Goal: Task Accomplishment & Management: Complete application form

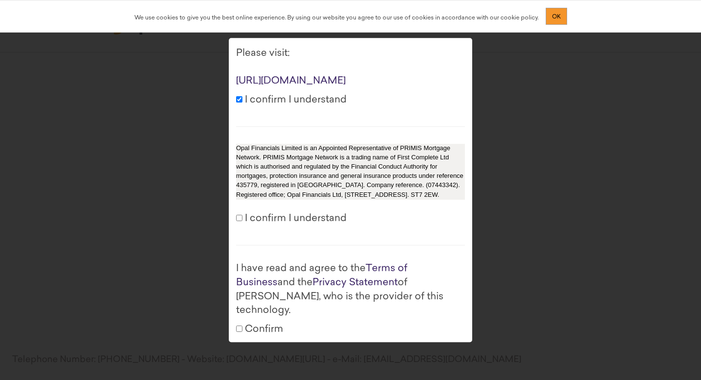
scroll to position [87, 0]
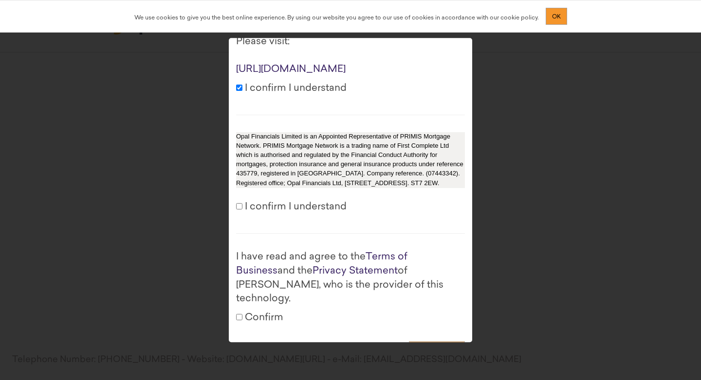
click at [282, 215] on label "I confirm I understand" at bounding box center [291, 207] width 110 height 14
click at [242, 210] on input "I confirm I understand" at bounding box center [239, 206] width 6 height 6
checkbox input "true"
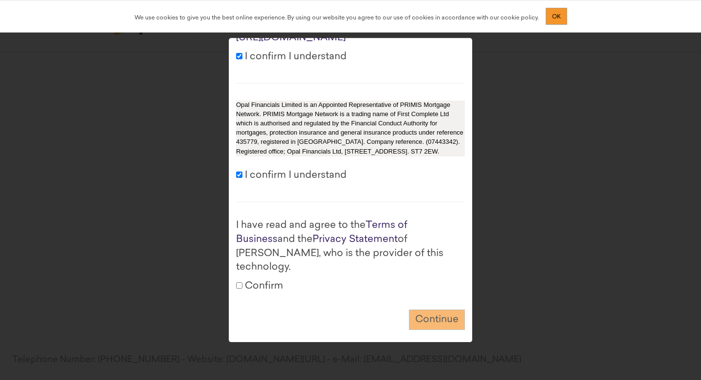
click at [260, 280] on label "Confirm" at bounding box center [259, 287] width 47 height 14
click at [242, 283] on input "Confirm" at bounding box center [239, 286] width 6 height 6
checkbox input "true"
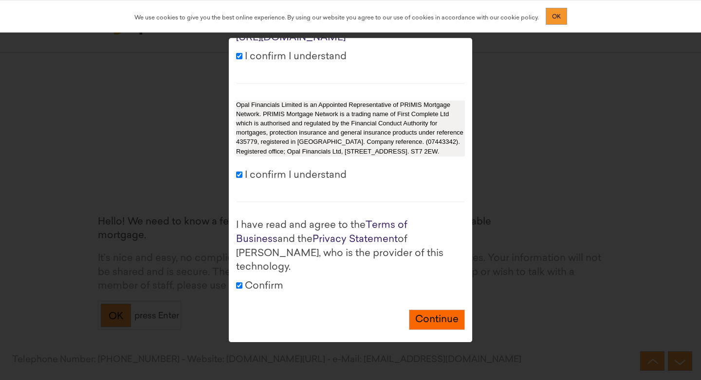
click at [416, 310] on button "Continue" at bounding box center [437, 320] width 56 height 21
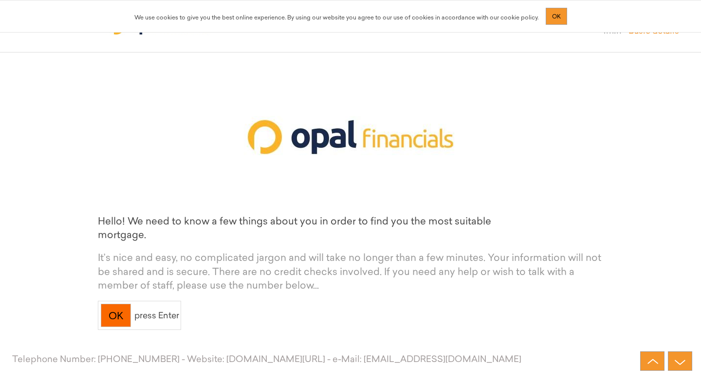
click at [118, 307] on div "OK" at bounding box center [116, 316] width 30 height 24
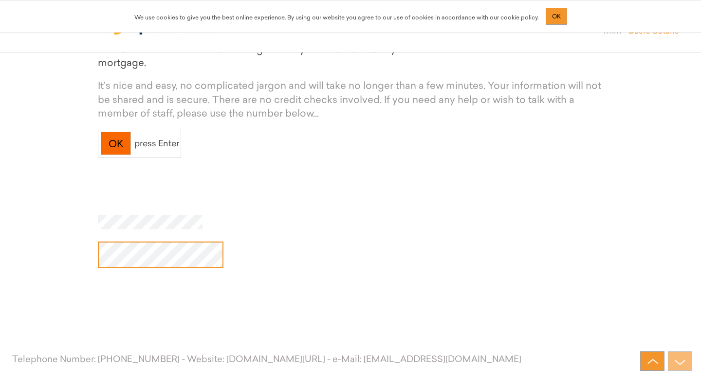
scroll to position [188, 0]
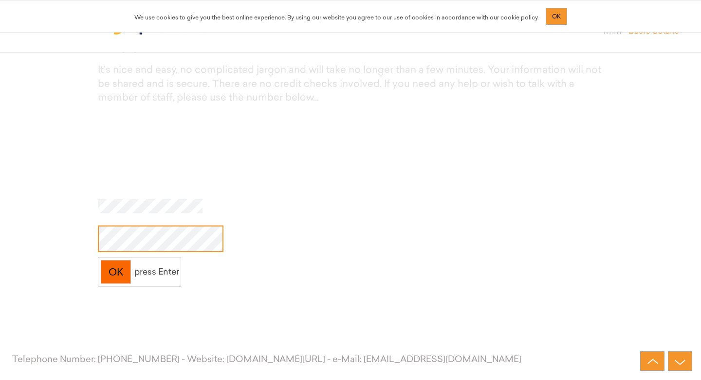
click at [116, 271] on div "OK" at bounding box center [116, 272] width 30 height 24
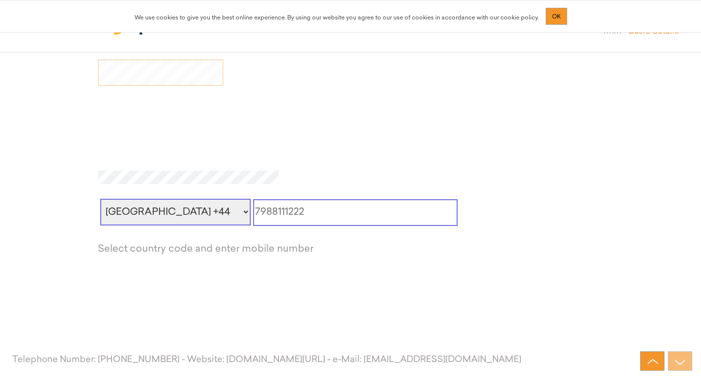
scroll to position [348, 0]
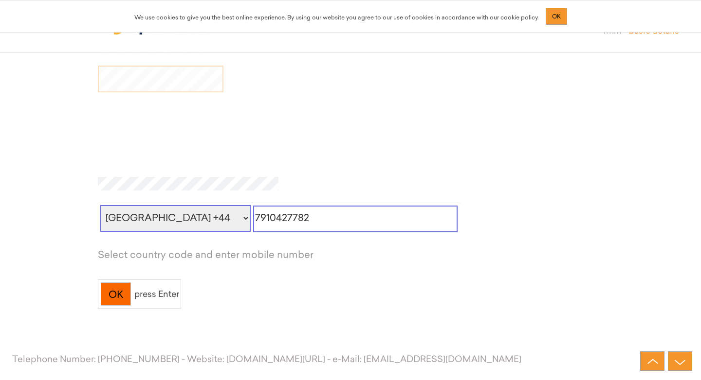
type input "7910427782"
click at [116, 294] on div "OK" at bounding box center [116, 295] width 30 height 24
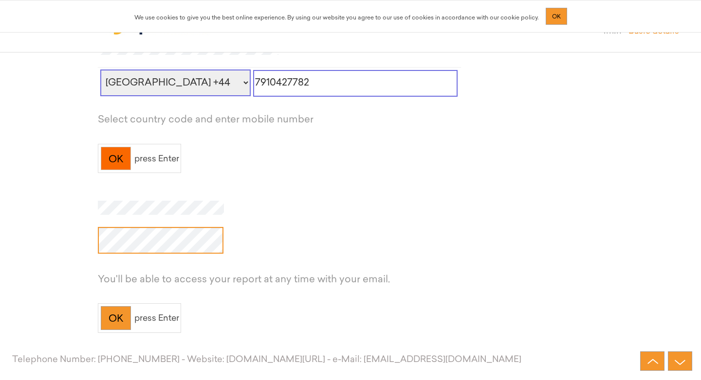
scroll to position [508, 0]
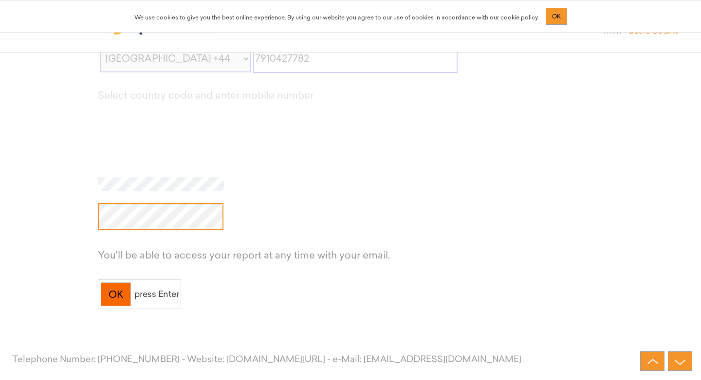
click at [117, 289] on div "OK" at bounding box center [116, 295] width 30 height 24
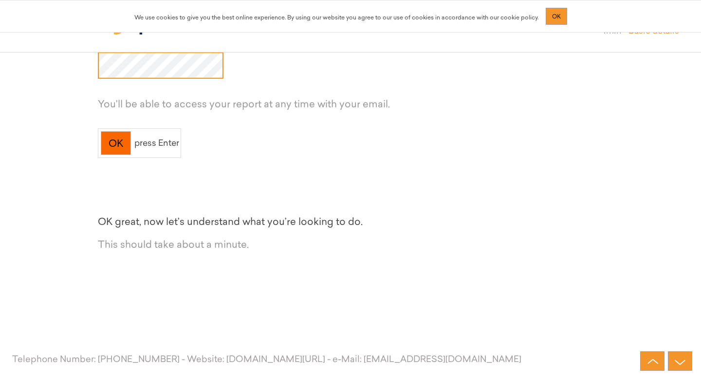
scroll to position [668, 0]
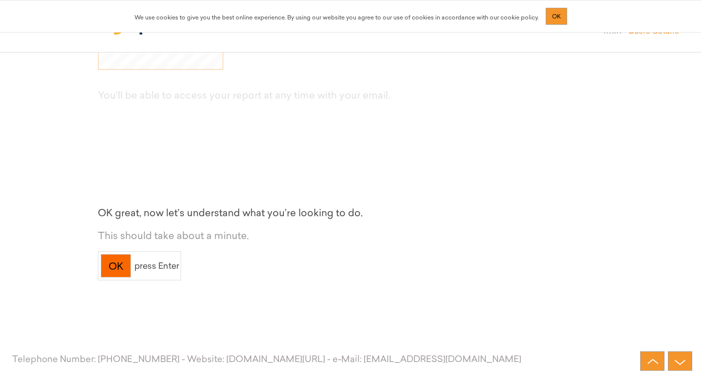
click at [121, 267] on div "OK" at bounding box center [116, 266] width 30 height 24
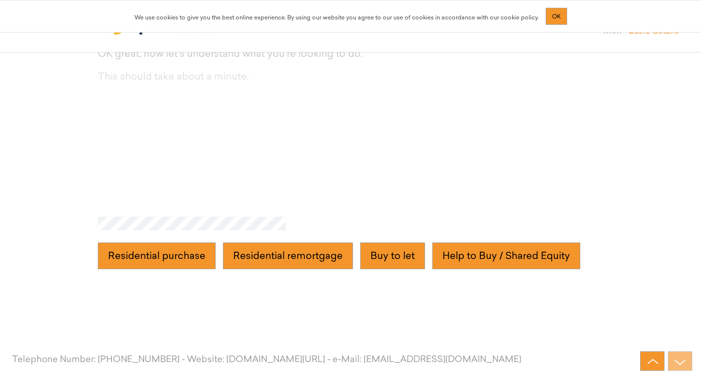
scroll to position [862, 0]
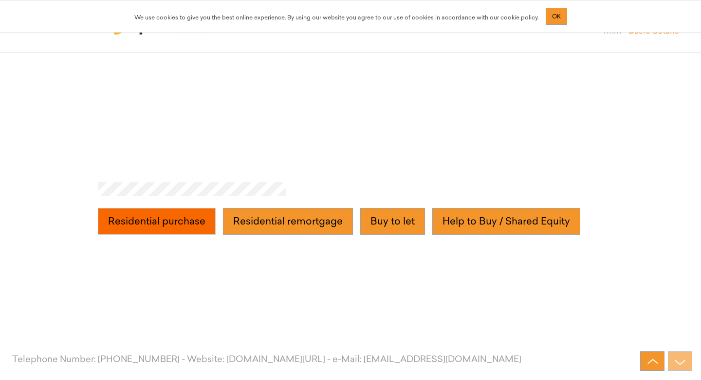
click at [178, 226] on purchase "Residential purchase" at bounding box center [157, 221] width 118 height 27
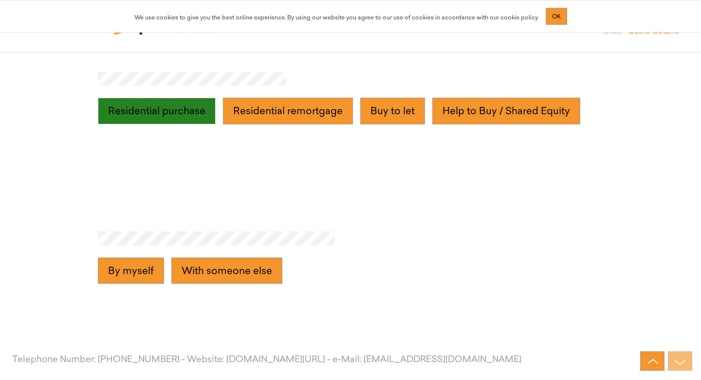
scroll to position [988, 0]
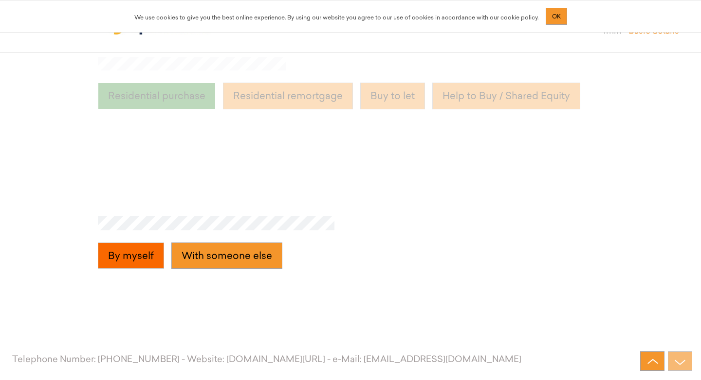
click at [149, 257] on myself "By myself" at bounding box center [131, 256] width 66 height 27
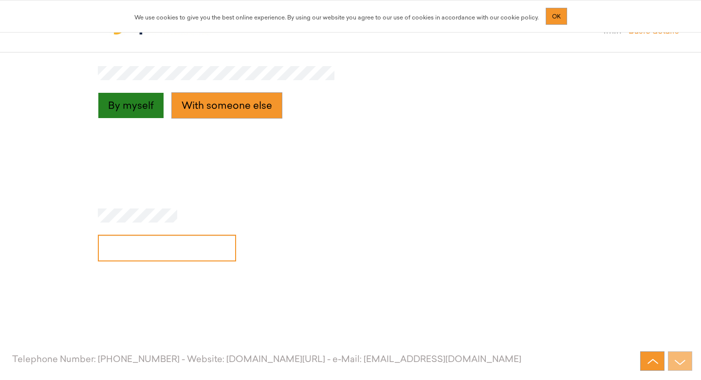
scroll to position [1147, 0]
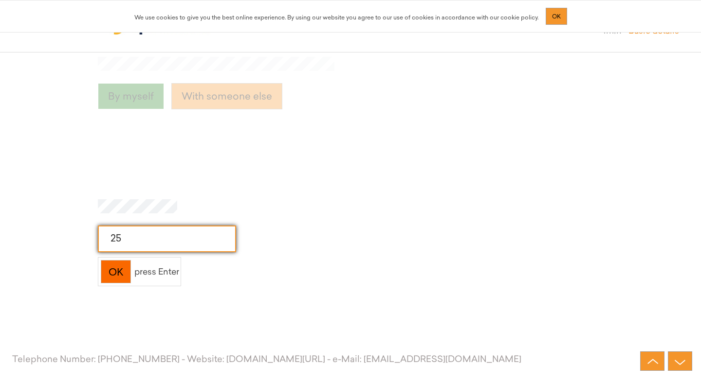
type input "25"
click at [126, 269] on div "OK" at bounding box center [116, 272] width 30 height 24
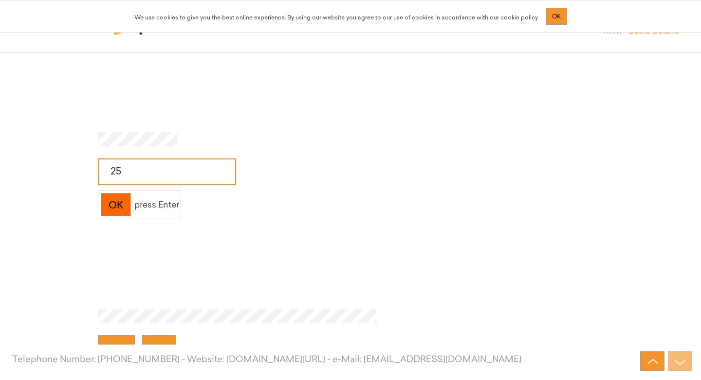
scroll to position [1307, 0]
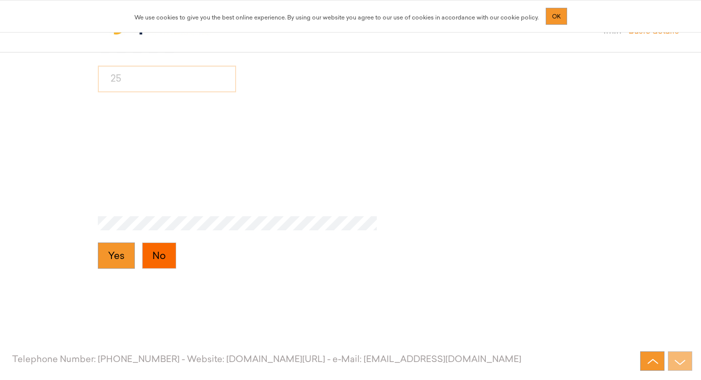
click at [146, 260] on button "No" at bounding box center [159, 256] width 34 height 27
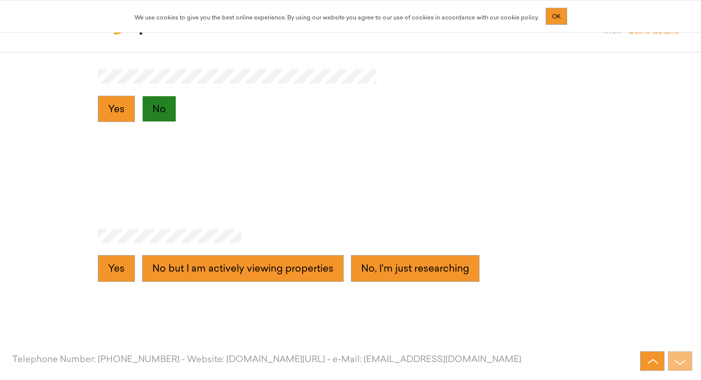
scroll to position [1467, 0]
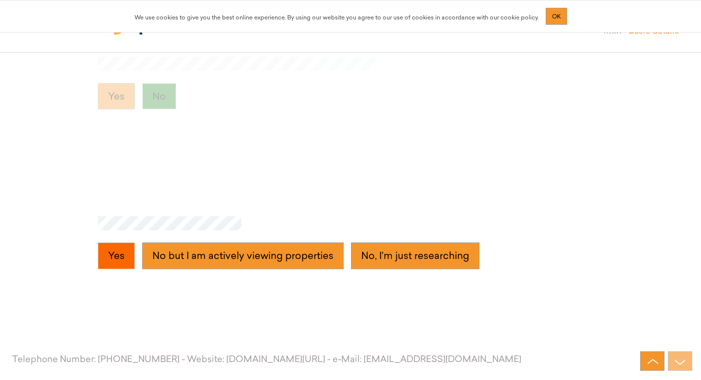
click at [118, 255] on button "Yes" at bounding box center [116, 256] width 37 height 27
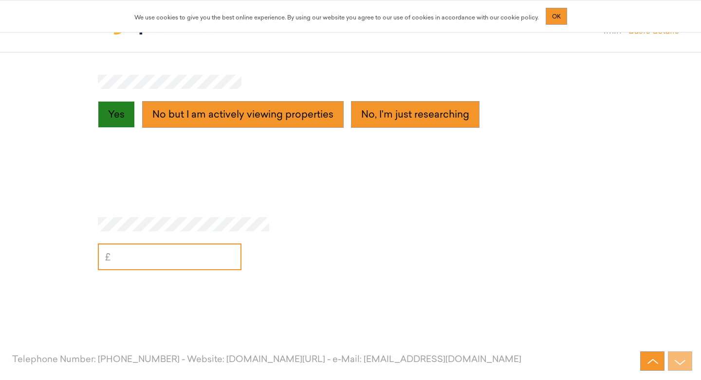
scroll to position [1626, 0]
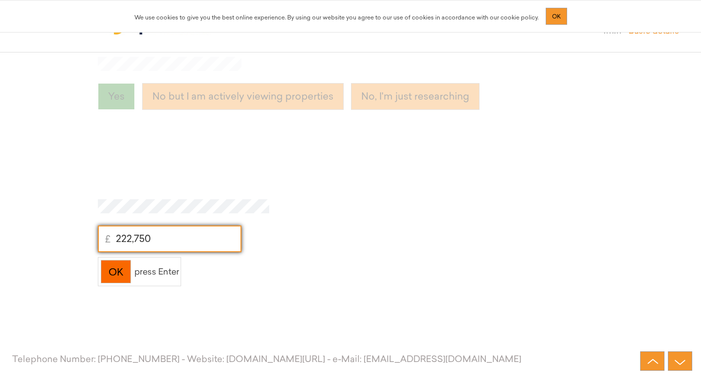
type input "222,750"
click at [116, 283] on div "OK" at bounding box center [116, 272] width 30 height 24
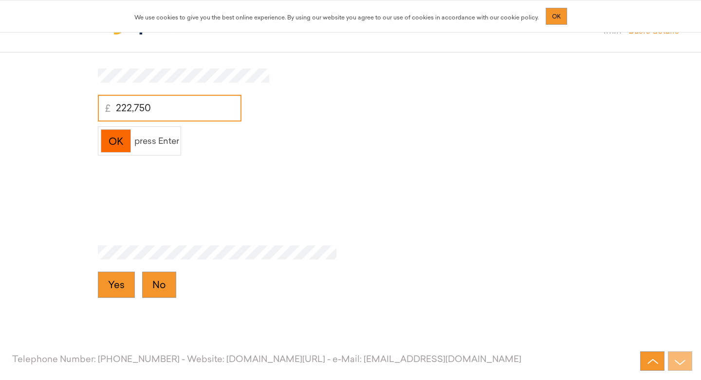
scroll to position [1786, 0]
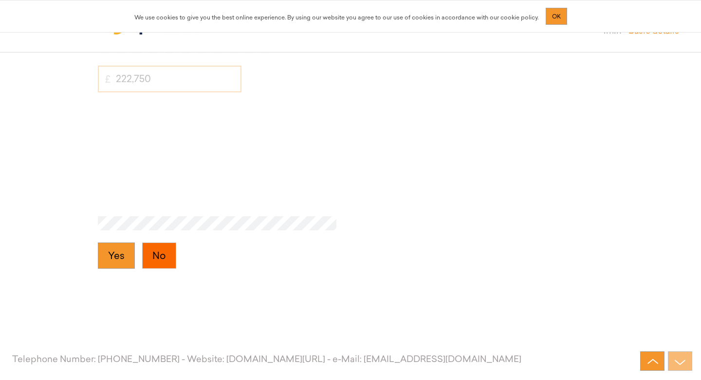
click at [151, 261] on button "No" at bounding box center [159, 256] width 34 height 27
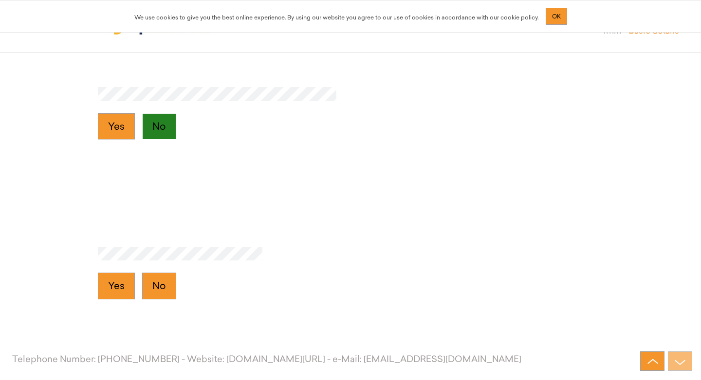
scroll to position [1946, 0]
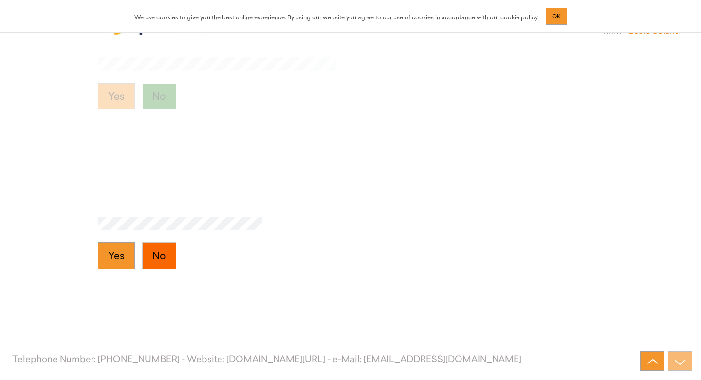
click at [160, 255] on button "No" at bounding box center [159, 256] width 34 height 27
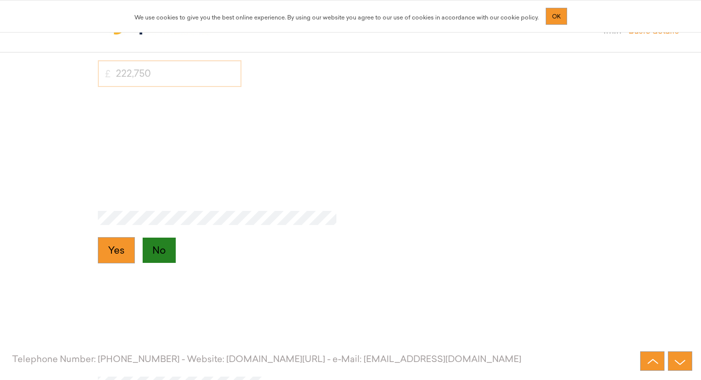
scroll to position [1970, 0]
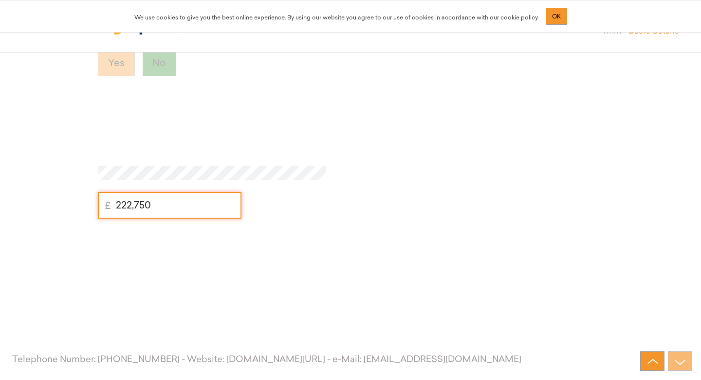
click at [573, 167] on div at bounding box center [350, 174] width 505 height 17
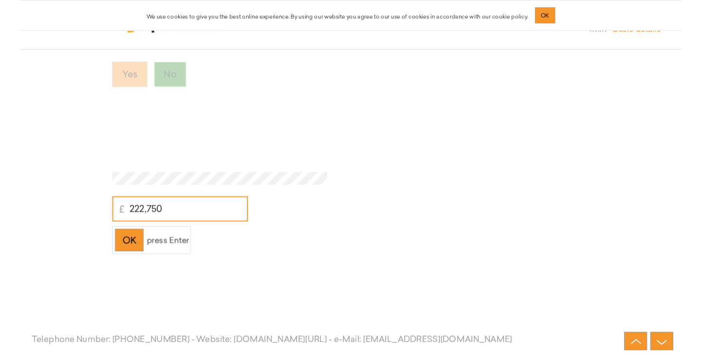
scroll to position [2140, 0]
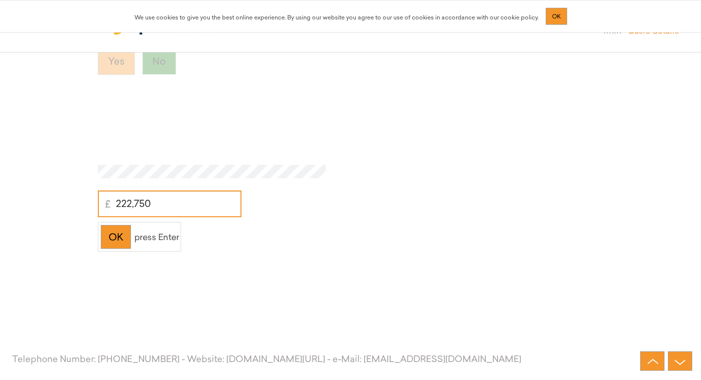
click at [191, 218] on div "£ 222,750 OK press Enter" at bounding box center [350, 208] width 505 height 87
drag, startPoint x: 174, startPoint y: 208, endPoint x: 115, endPoint y: 202, distance: 59.2
click at [115, 202] on input "222,750" at bounding box center [170, 204] width 144 height 27
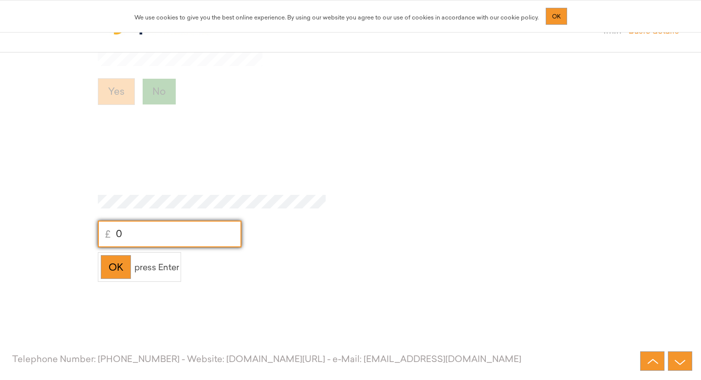
scroll to position [2094, 0]
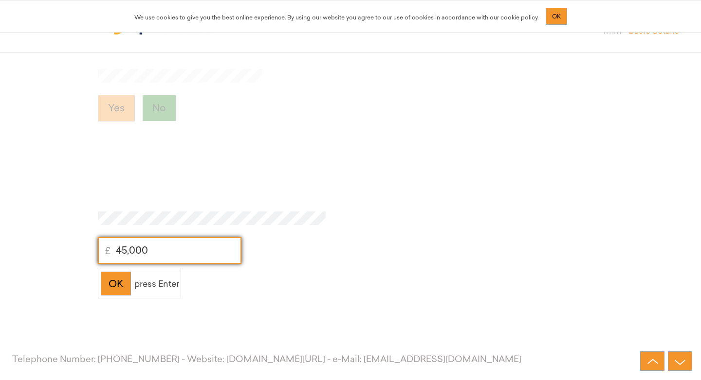
type input "45,000"
click at [170, 292] on div "OK press Enter" at bounding box center [139, 284] width 83 height 30
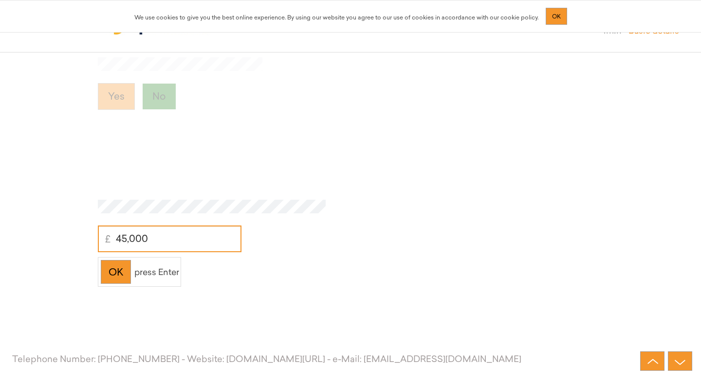
scroll to position [2106, 0]
click at [125, 272] on div "OK" at bounding box center [116, 272] width 30 height 24
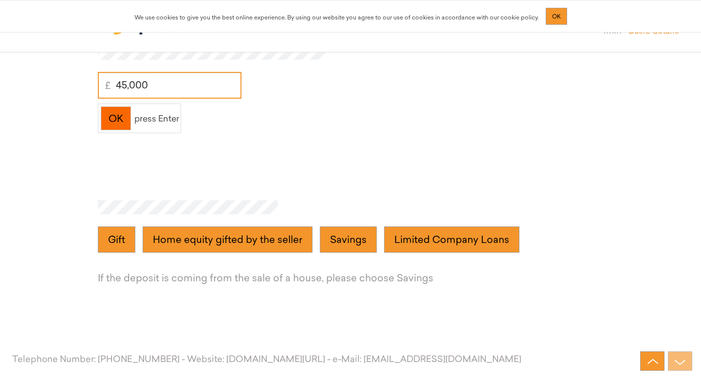
scroll to position [2265, 0]
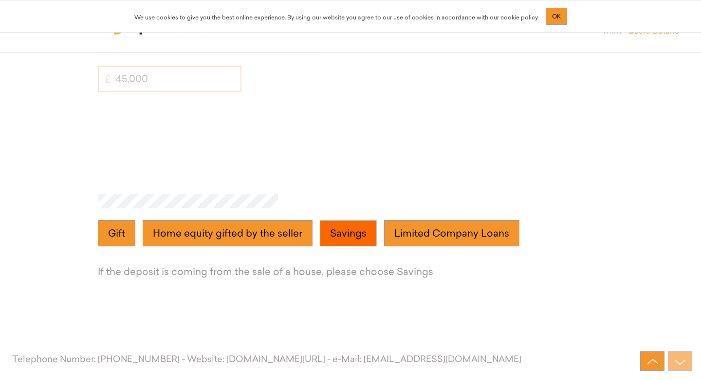
click at [340, 240] on button "Savings" at bounding box center [348, 233] width 57 height 27
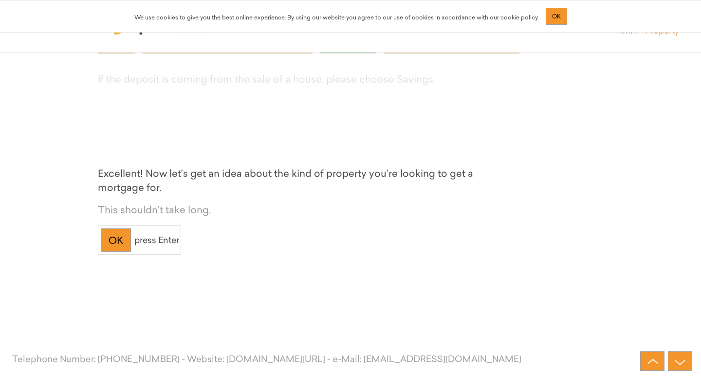
scroll to position [2460, 0]
click at [125, 239] on div "OK" at bounding box center [116, 239] width 30 height 24
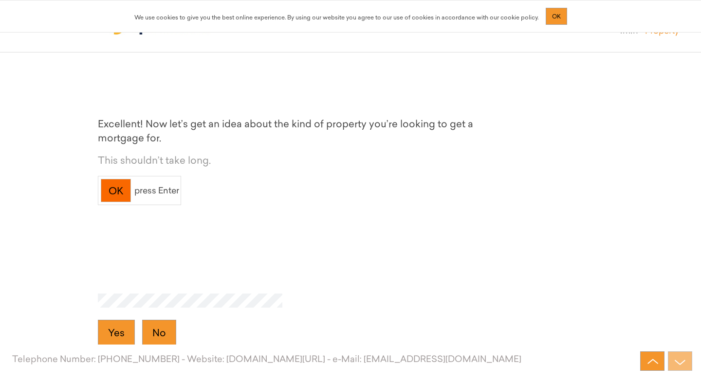
scroll to position [2585, 0]
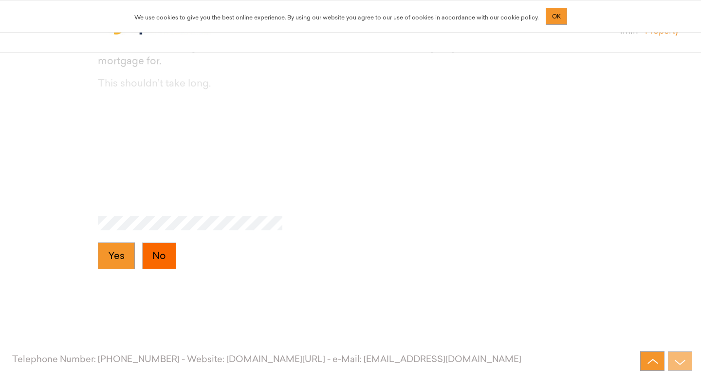
click at [157, 259] on button "No" at bounding box center [159, 256] width 34 height 27
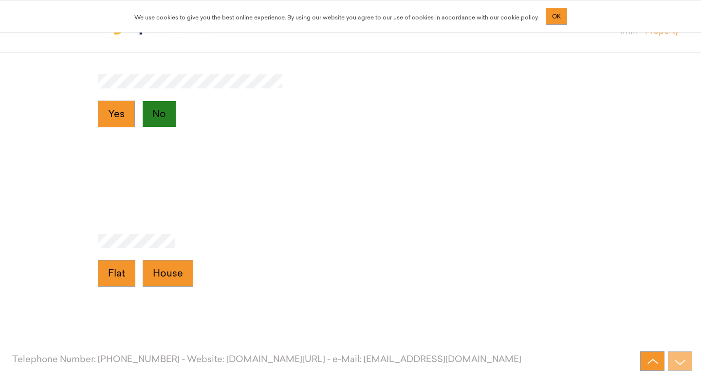
scroll to position [2745, 0]
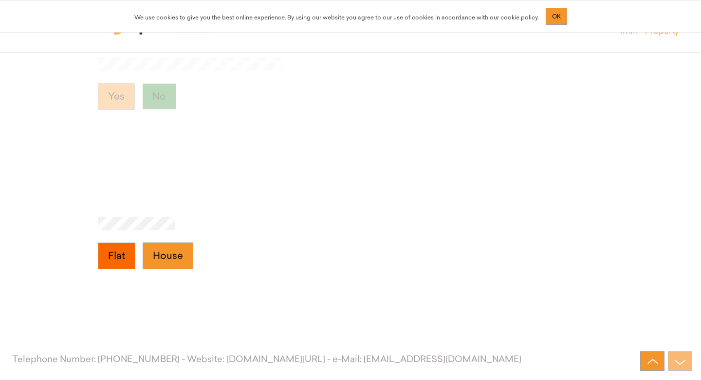
click at [123, 258] on button "Flat" at bounding box center [116, 256] width 37 height 27
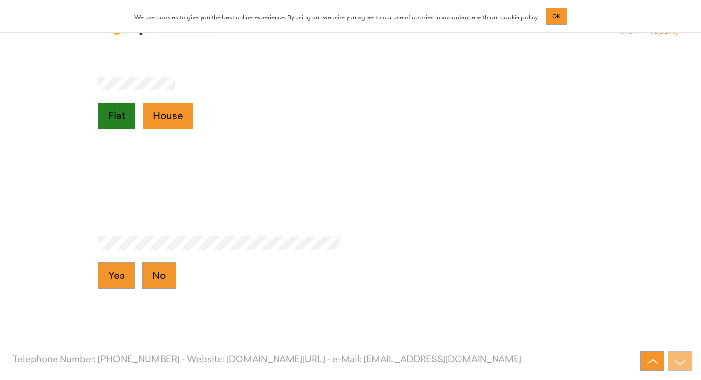
scroll to position [2905, 0]
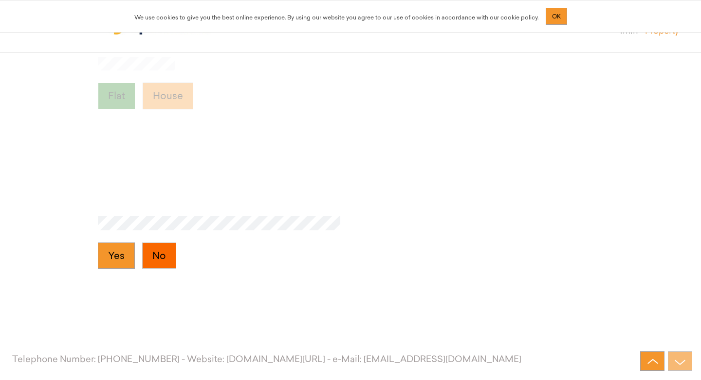
click at [153, 257] on button "No" at bounding box center [159, 256] width 34 height 27
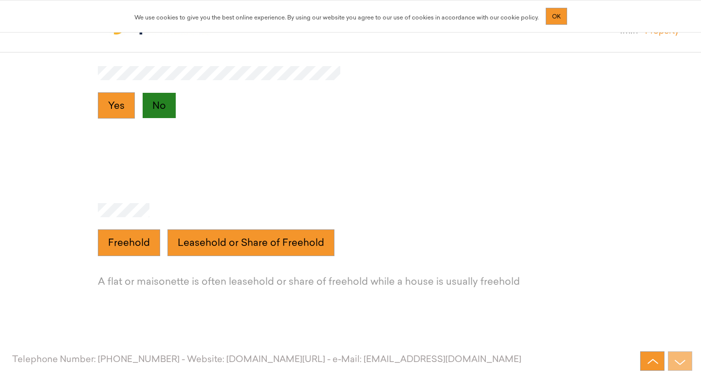
scroll to position [3064, 0]
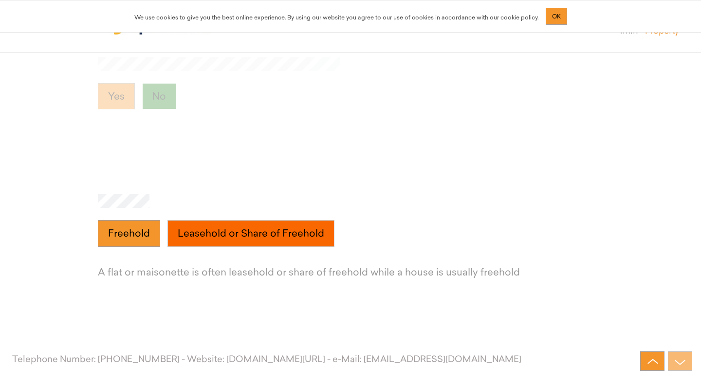
click at [199, 233] on Freehold "Leasehold or Share of Freehold" at bounding box center [250, 233] width 167 height 27
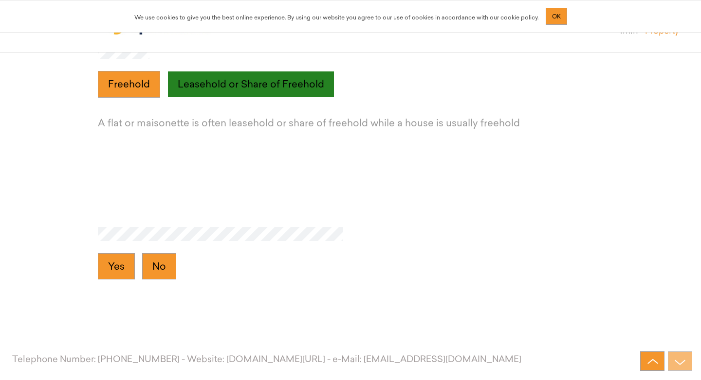
scroll to position [3224, 0]
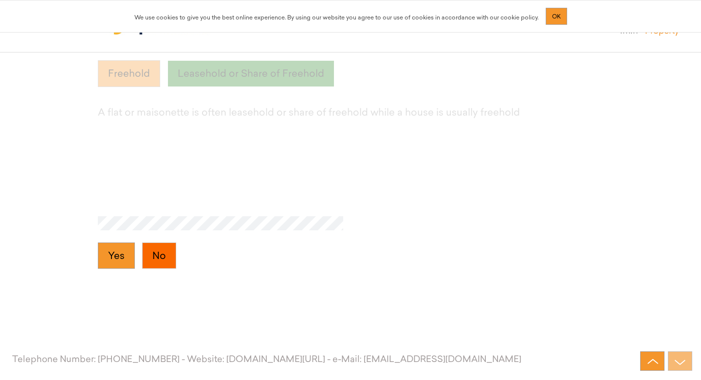
click at [172, 251] on button "No" at bounding box center [159, 256] width 34 height 27
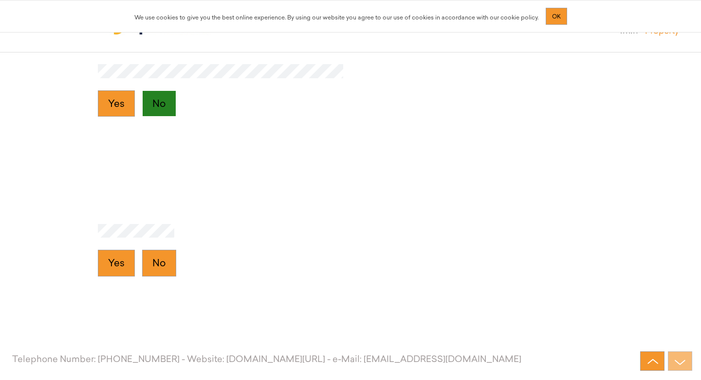
scroll to position [3384, 0]
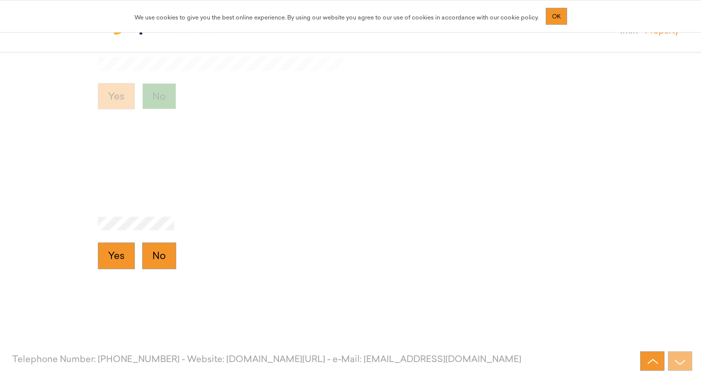
click at [172, 251] on button "No" at bounding box center [159, 256] width 34 height 27
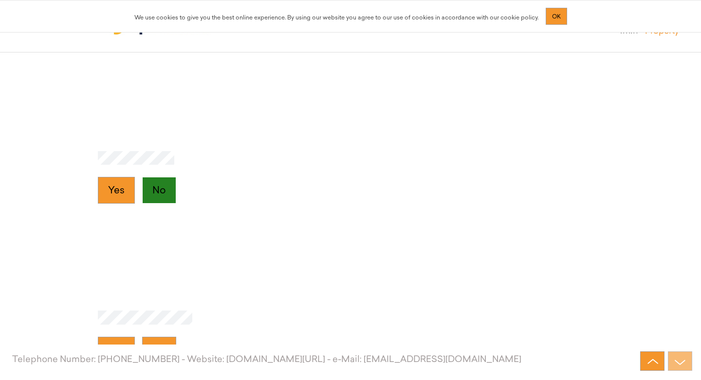
scroll to position [3544, 0]
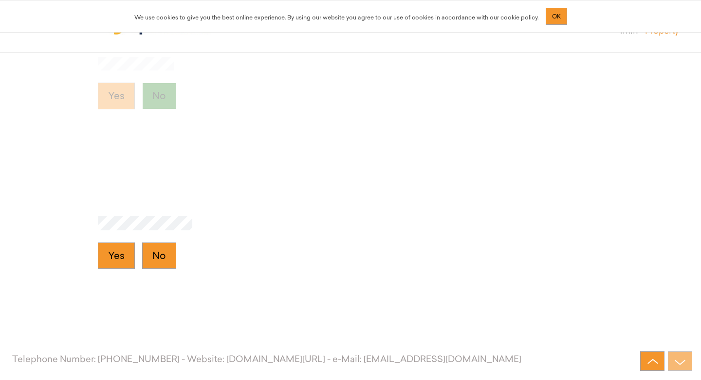
click at [172, 251] on button "No" at bounding box center [159, 256] width 34 height 27
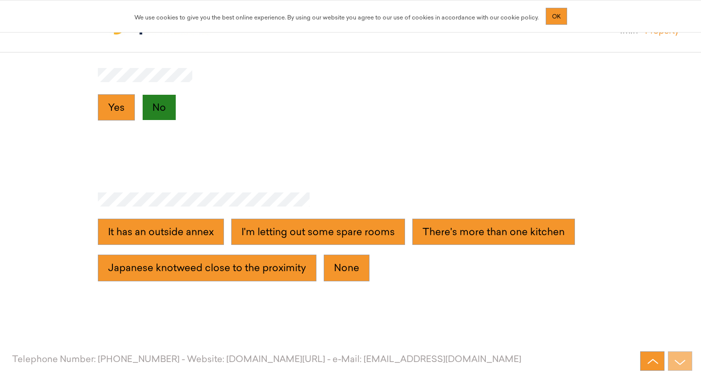
scroll to position [3703, 0]
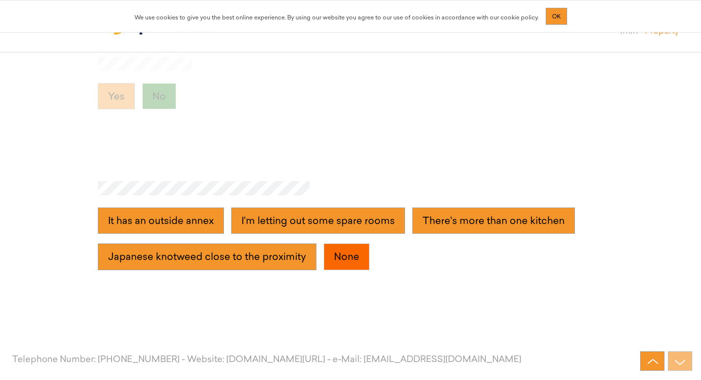
click at [334, 254] on button "None" at bounding box center [346, 257] width 46 height 27
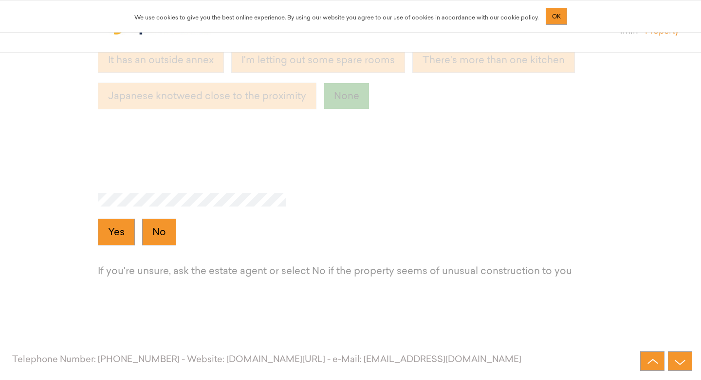
scroll to position [3874, 0]
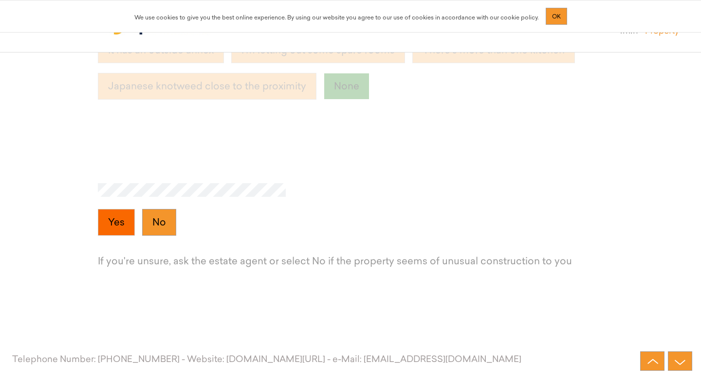
click at [130, 229] on button "Yes" at bounding box center [116, 222] width 37 height 27
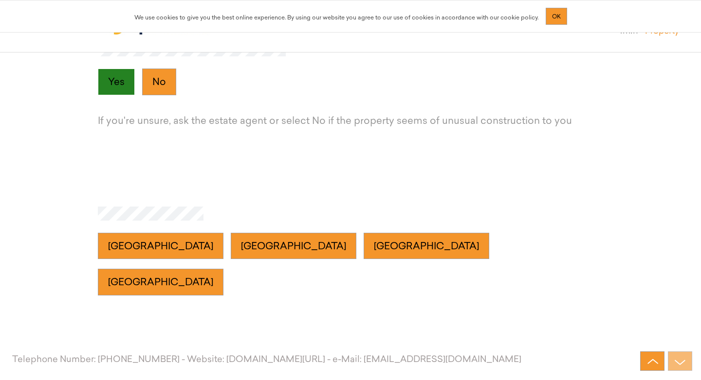
scroll to position [4023, 0]
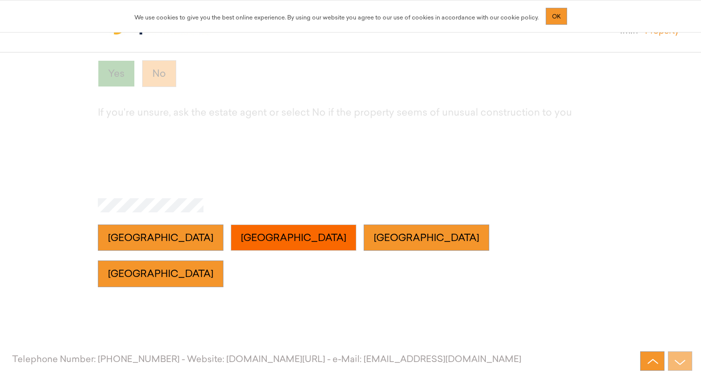
click at [231, 252] on button "Wales" at bounding box center [294, 238] width 126 height 27
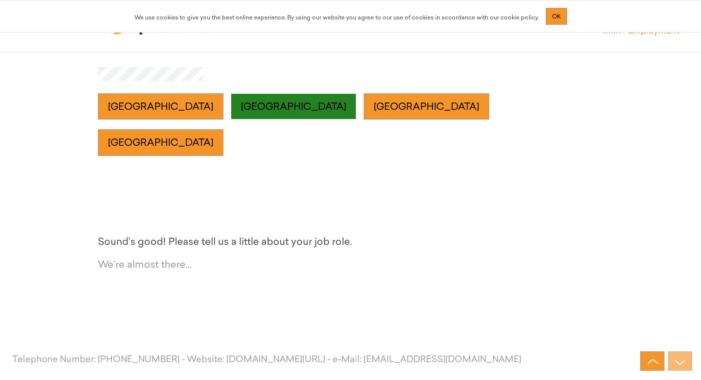
scroll to position [4183, 0]
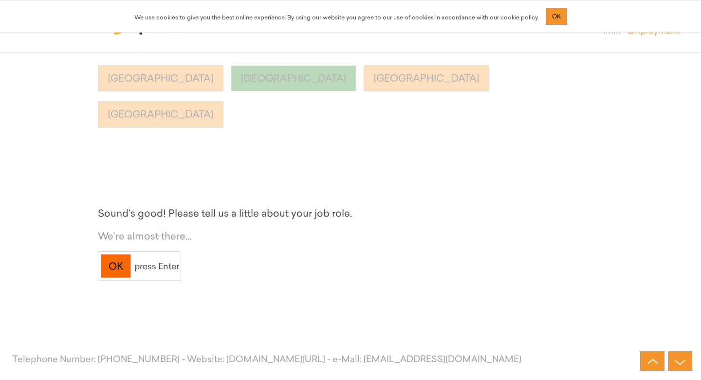
click at [119, 270] on div "OK" at bounding box center [116, 266] width 30 height 24
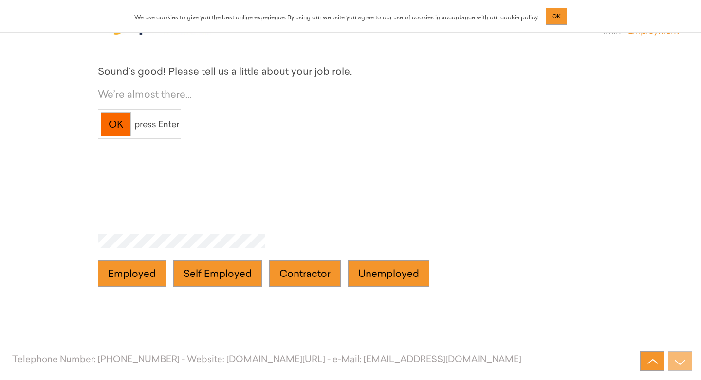
scroll to position [4343, 0]
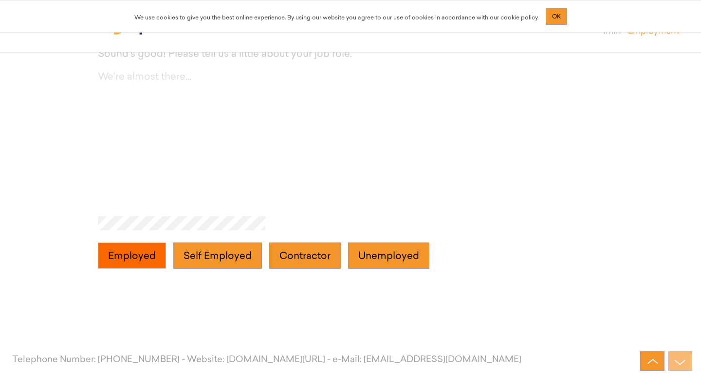
click at [159, 268] on button "Employed" at bounding box center [132, 256] width 68 height 27
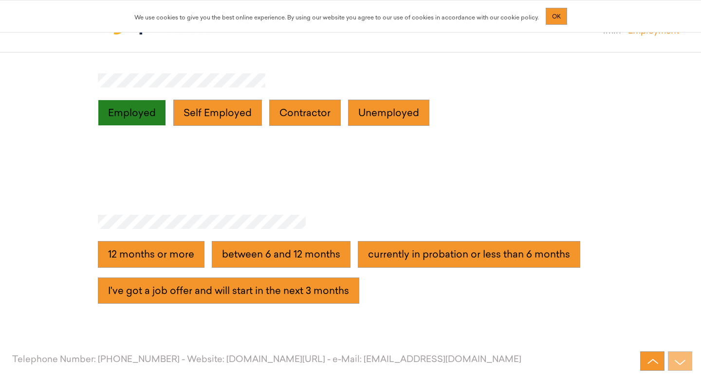
scroll to position [4502, 0]
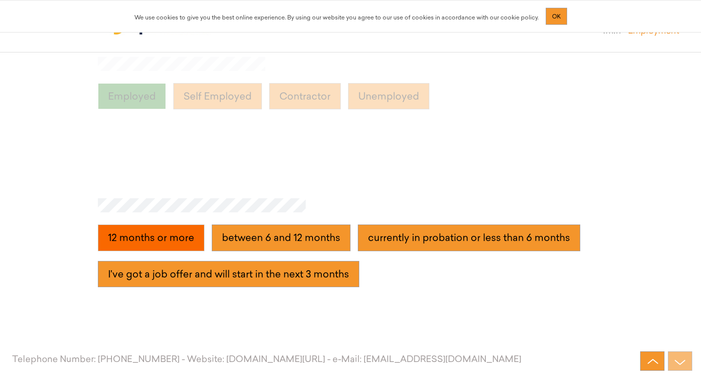
click at [169, 239] on more "12 months or more" at bounding box center [151, 238] width 107 height 27
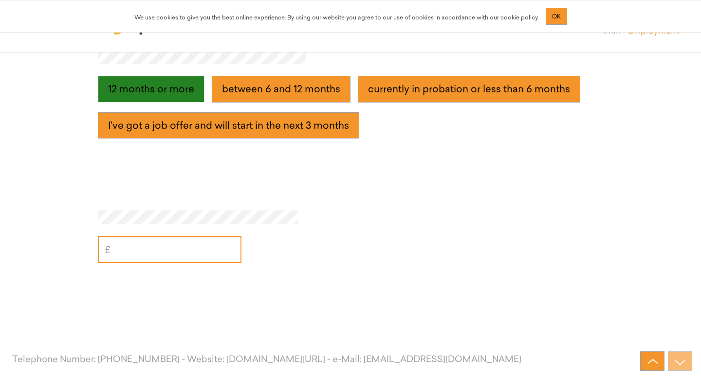
scroll to position [4662, 0]
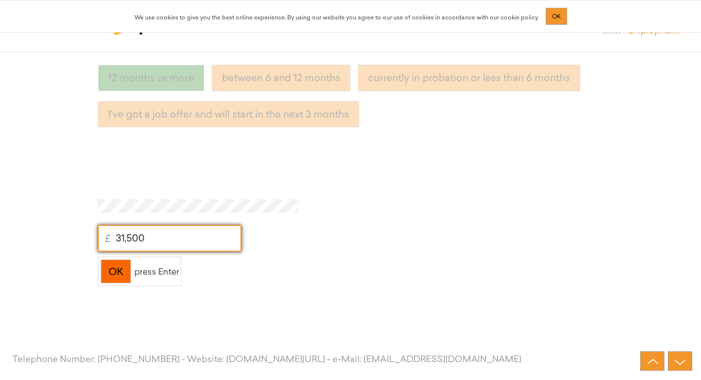
type input "31,500"
click at [126, 272] on div "OK" at bounding box center [116, 272] width 30 height 24
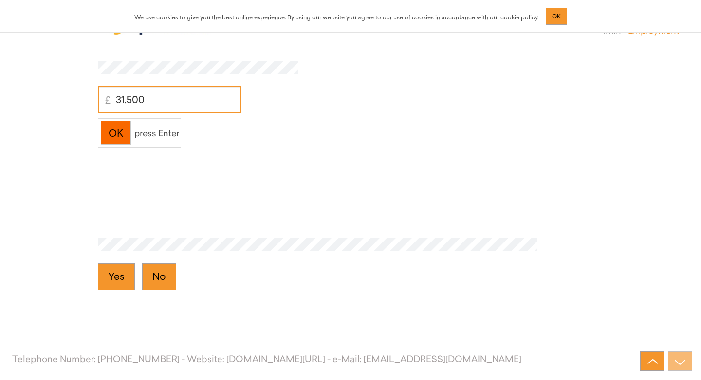
scroll to position [4822, 0]
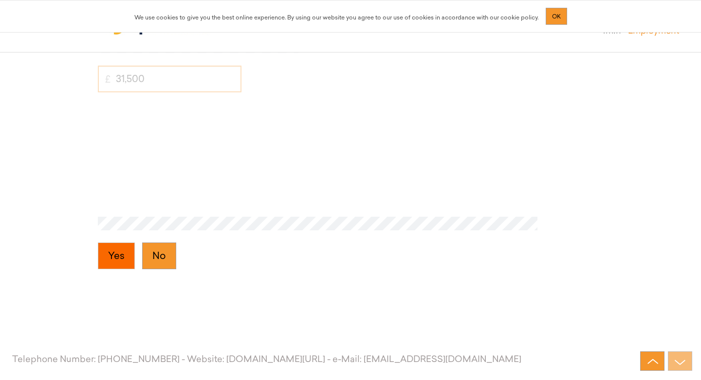
click at [119, 260] on button "Yes" at bounding box center [116, 256] width 37 height 27
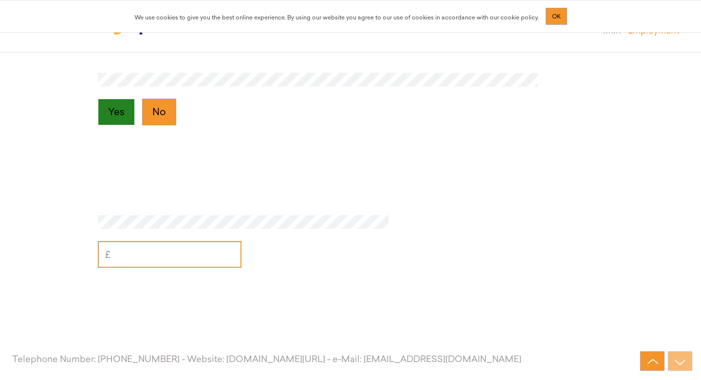
scroll to position [4982, 0]
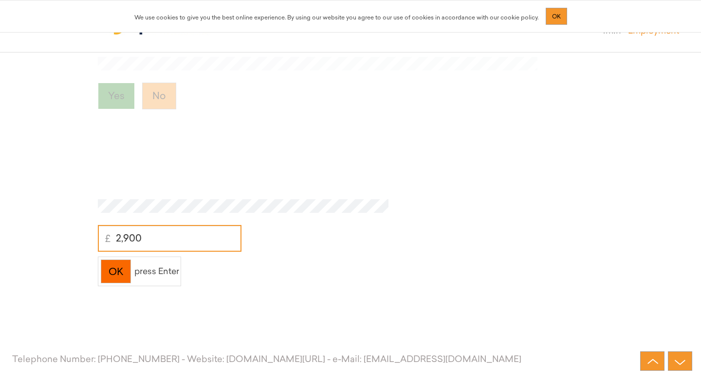
click at [110, 274] on div "OK" at bounding box center [116, 272] width 30 height 24
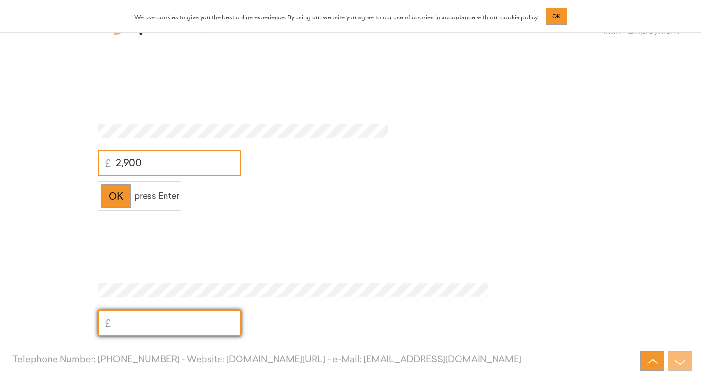
scroll to position [5058, 0]
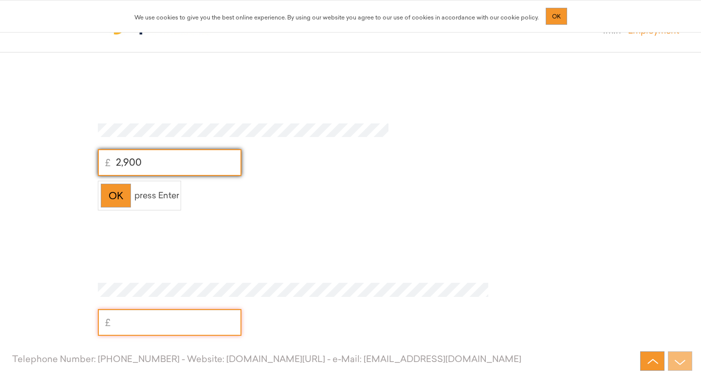
drag, startPoint x: 153, startPoint y: 167, endPoint x: 113, endPoint y: 160, distance: 40.1
click at [113, 160] on input "2,900" at bounding box center [170, 162] width 144 height 27
type input "0"
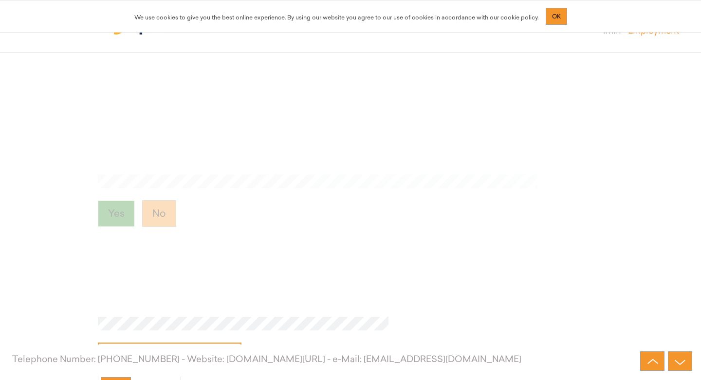
scroll to position [4844, 0]
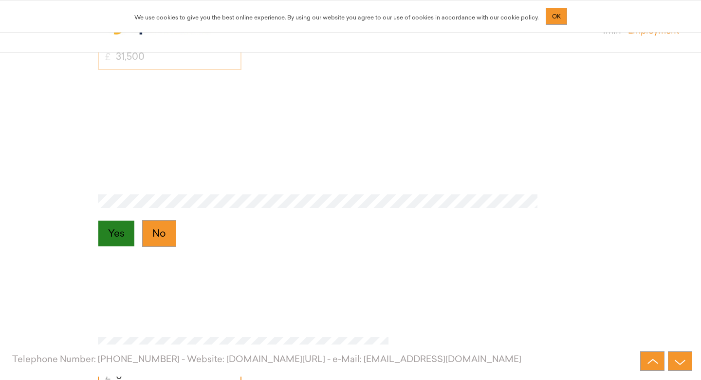
click at [121, 233] on button "Yes" at bounding box center [116, 233] width 37 height 27
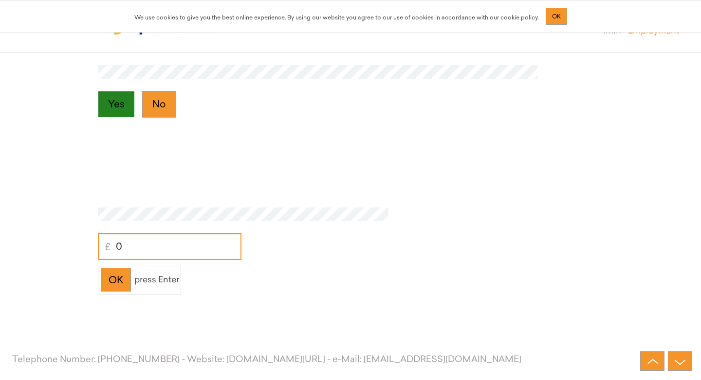
scroll to position [4986, 0]
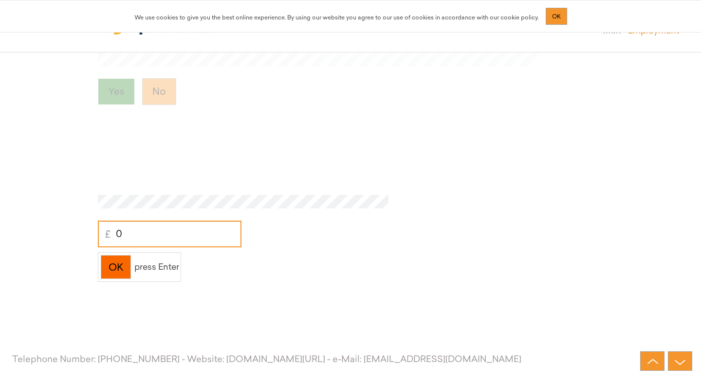
click at [119, 267] on div "OK" at bounding box center [116, 267] width 30 height 24
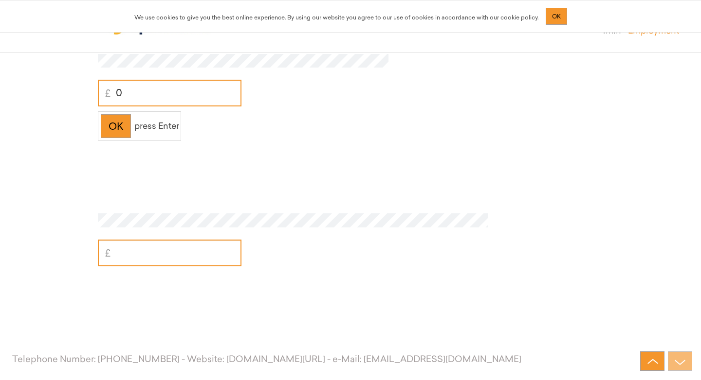
scroll to position [5141, 0]
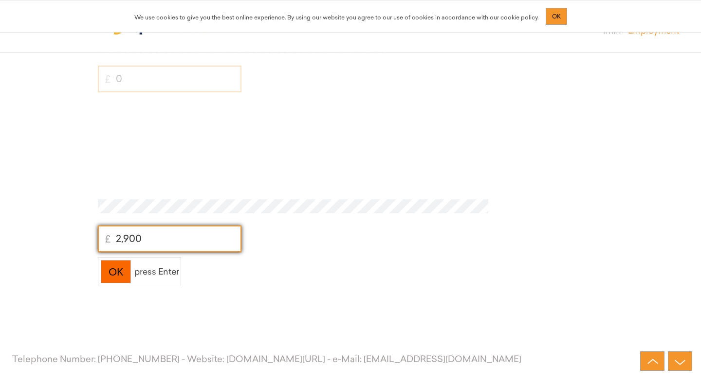
type input "2,900"
click at [124, 273] on div "OK" at bounding box center [116, 272] width 30 height 24
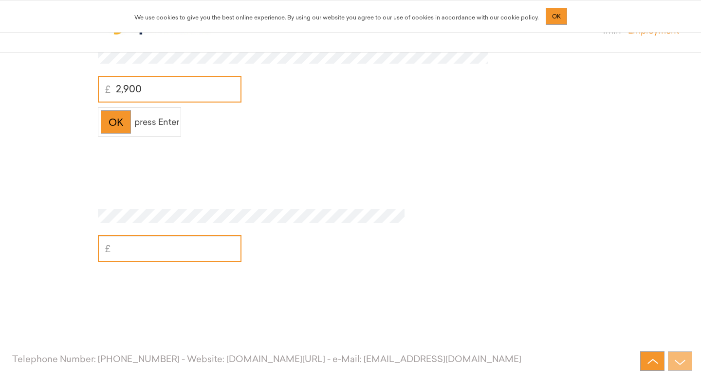
scroll to position [5301, 0]
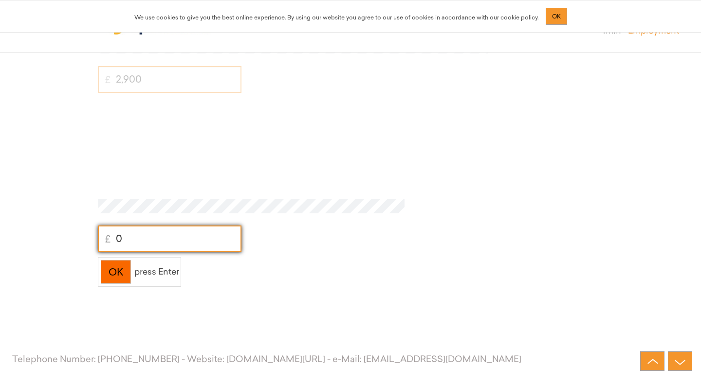
type input "0"
click at [121, 283] on div "OK" at bounding box center [116, 272] width 30 height 24
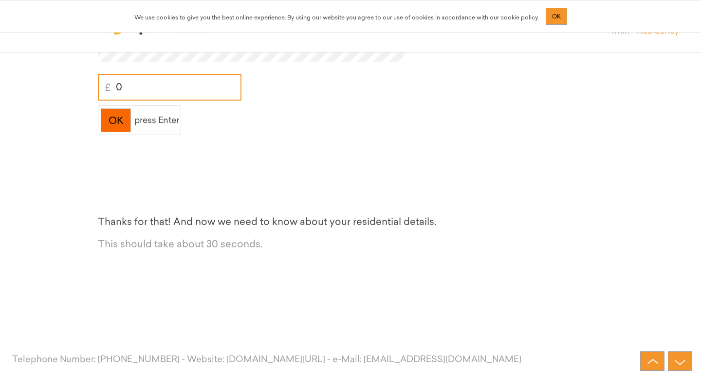
scroll to position [5461, 0]
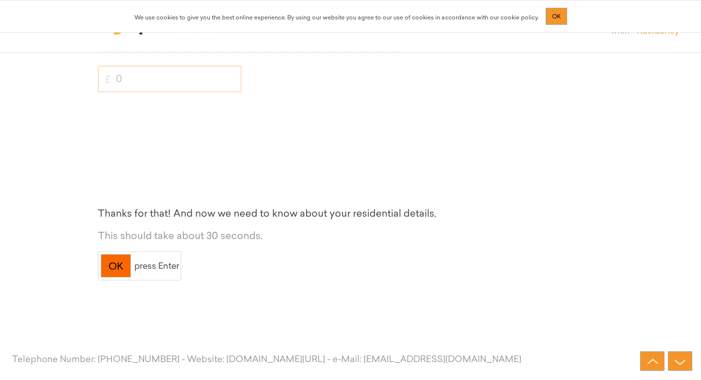
click at [125, 258] on div "OK" at bounding box center [116, 266] width 30 height 24
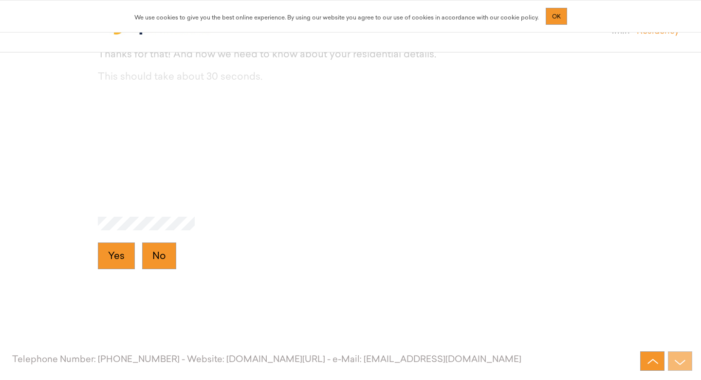
click at [125, 258] on button "Yes" at bounding box center [116, 256] width 37 height 27
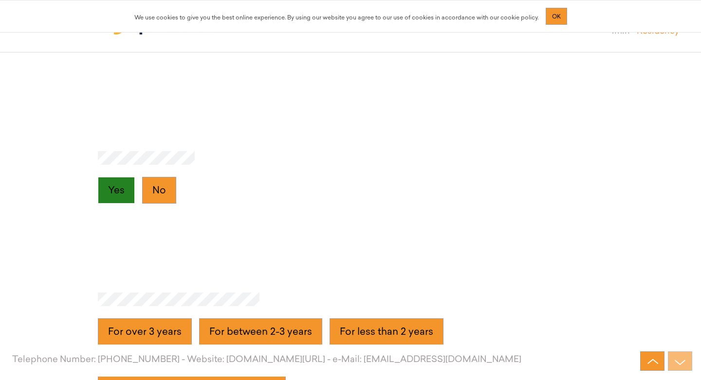
scroll to position [5781, 0]
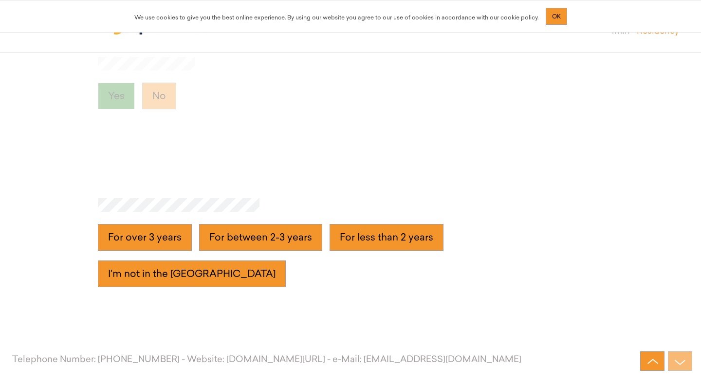
click at [125, 251] on years "For over 3 years" at bounding box center [145, 237] width 94 height 27
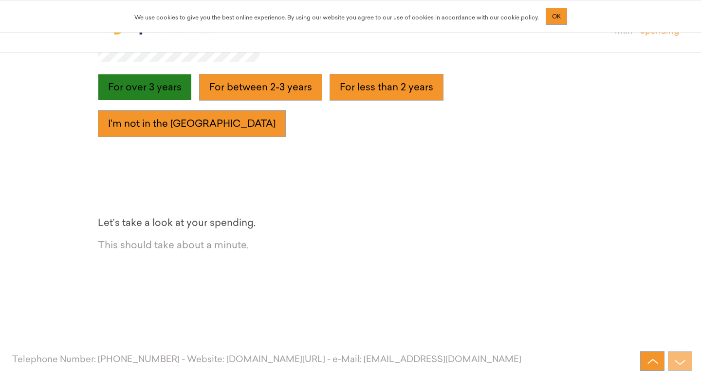
scroll to position [5940, 0]
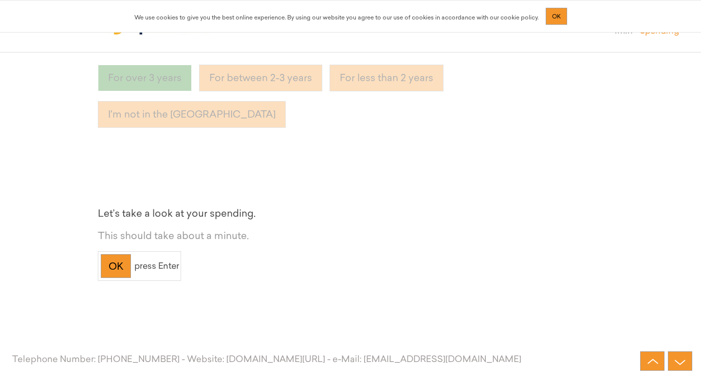
click at [125, 258] on div "OK" at bounding box center [116, 266] width 30 height 24
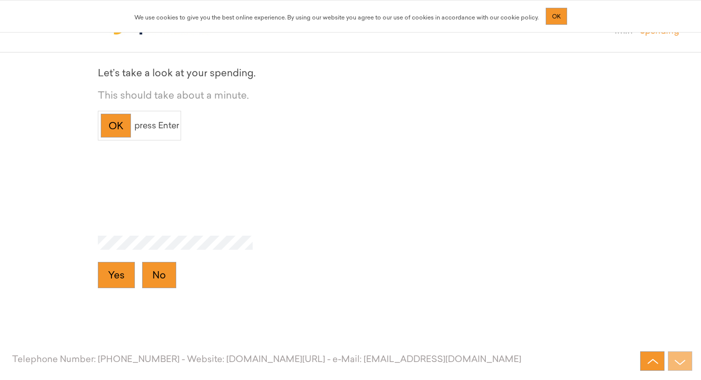
scroll to position [6100, 0]
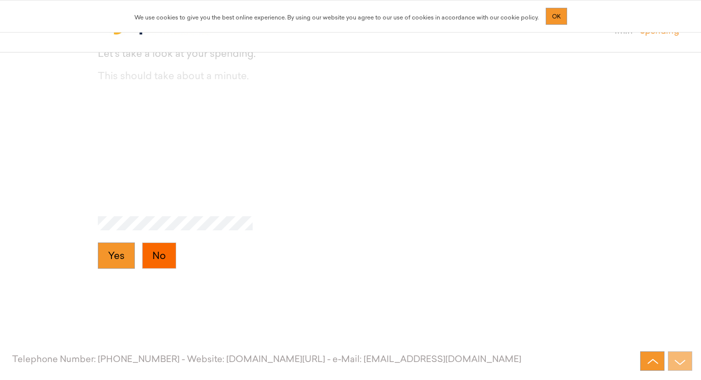
click at [160, 252] on button "No" at bounding box center [159, 256] width 34 height 27
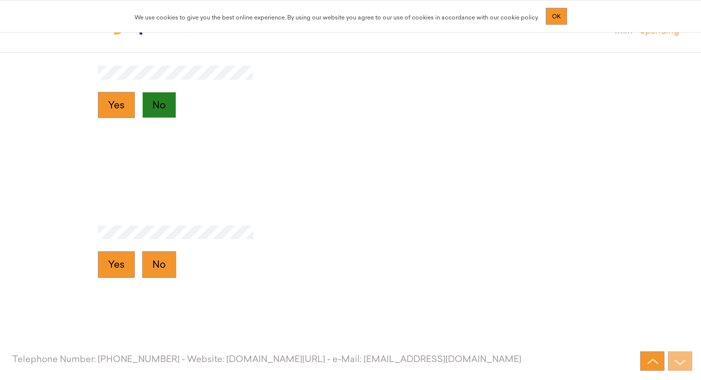
scroll to position [6260, 0]
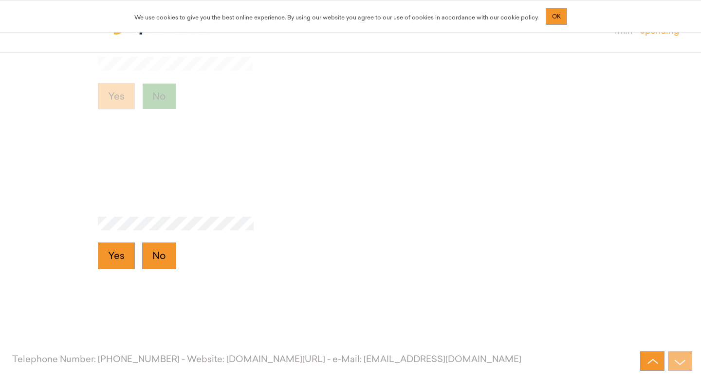
click at [160, 252] on button "No" at bounding box center [159, 256] width 34 height 27
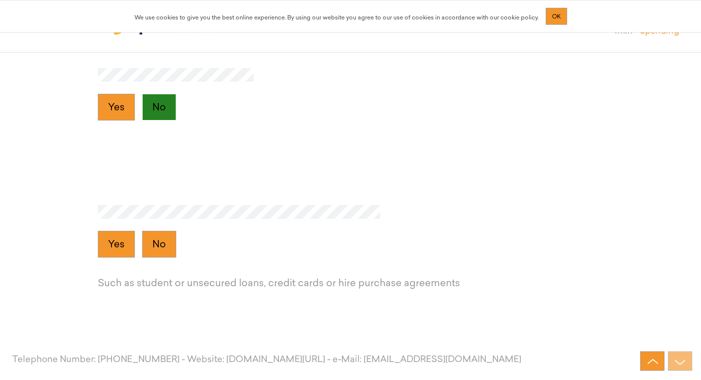
scroll to position [6420, 0]
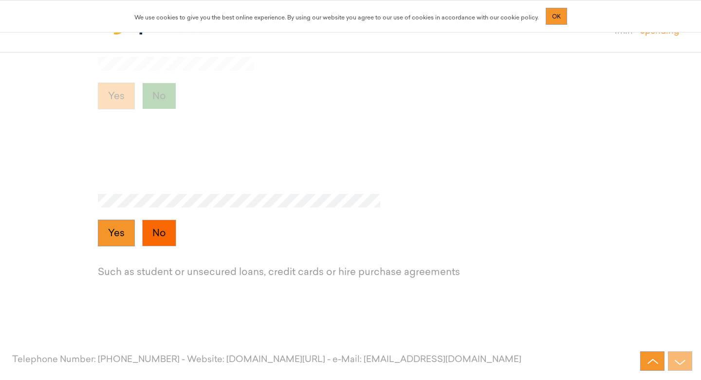
click at [160, 240] on button "No" at bounding box center [159, 233] width 34 height 27
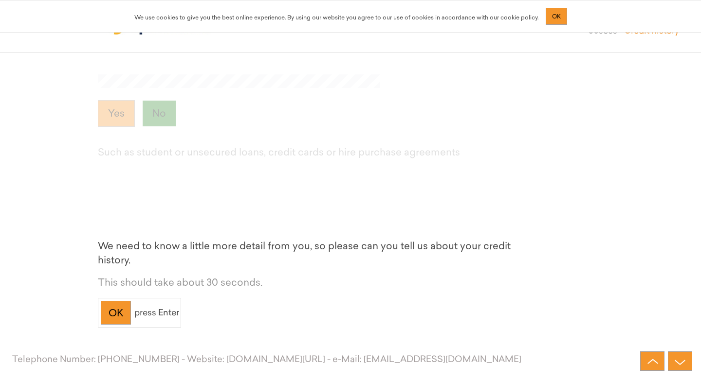
scroll to position [6519, 0]
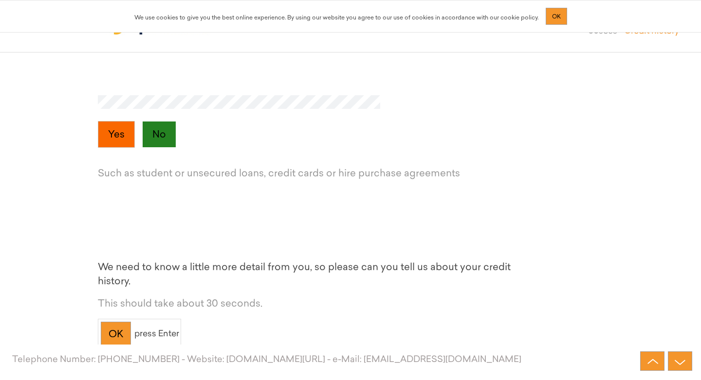
click at [114, 144] on button "Yes" at bounding box center [116, 134] width 37 height 27
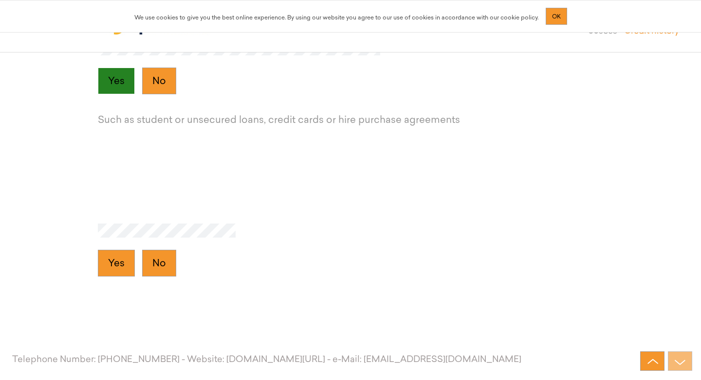
scroll to position [6579, 0]
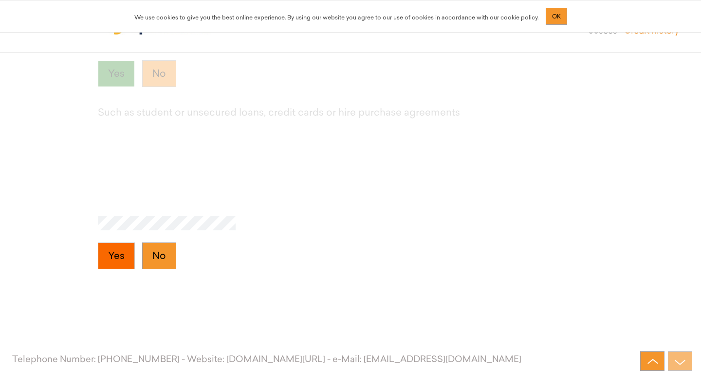
click at [122, 251] on button "Yes" at bounding box center [116, 256] width 37 height 27
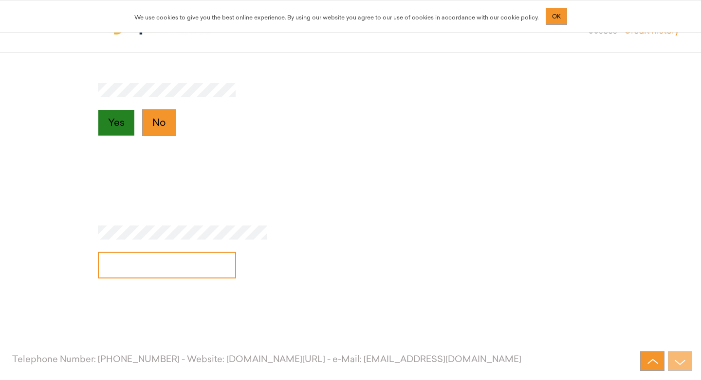
scroll to position [6739, 0]
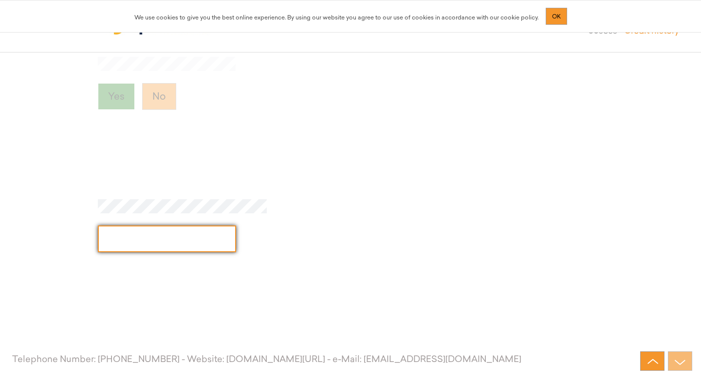
click at [122, 251] on input "text" at bounding box center [167, 239] width 138 height 27
type input "1"
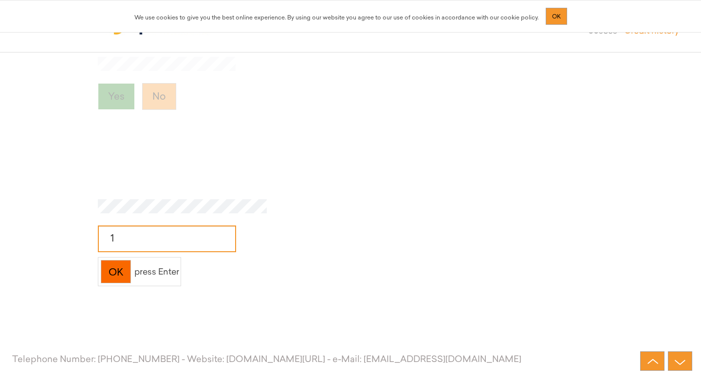
click at [112, 262] on div "OK" at bounding box center [116, 272] width 30 height 24
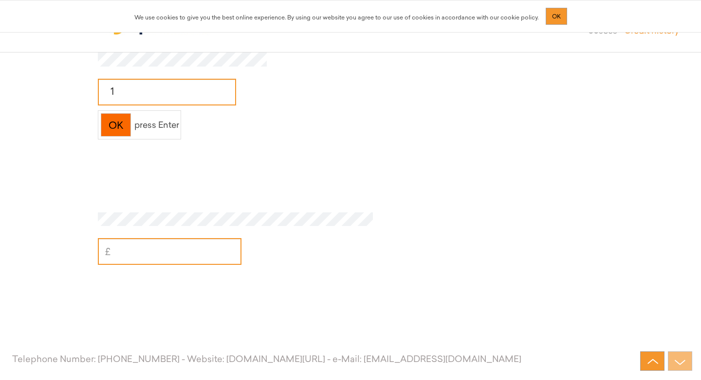
scroll to position [6899, 0]
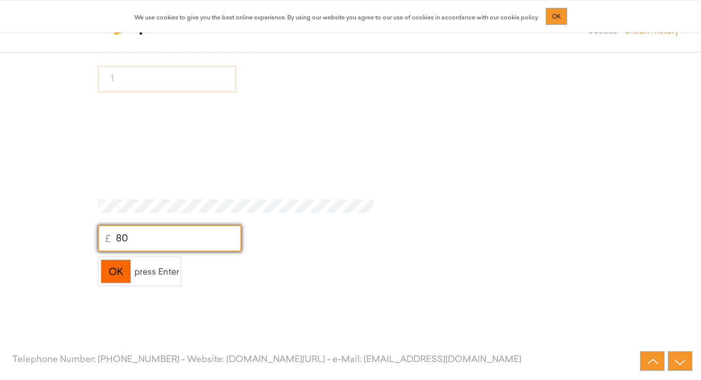
type input "80"
click at [105, 274] on div "OK" at bounding box center [116, 272] width 30 height 24
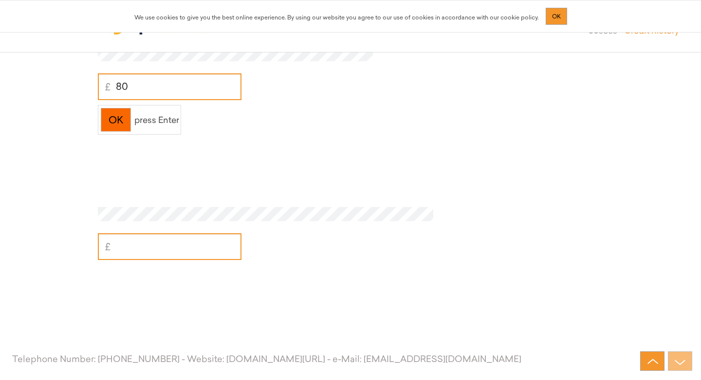
scroll to position [7059, 0]
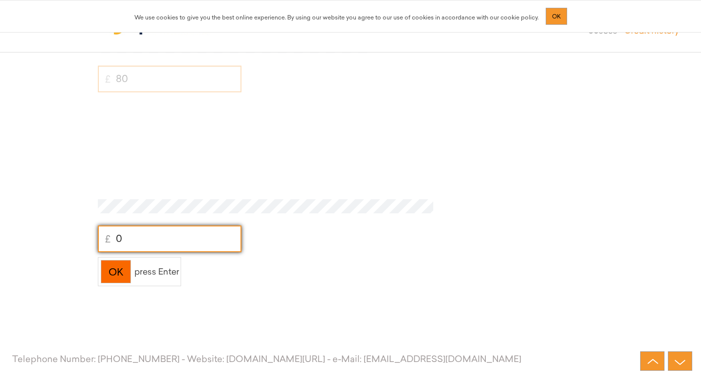
type input "0"
click at [115, 279] on div "OK" at bounding box center [116, 272] width 30 height 24
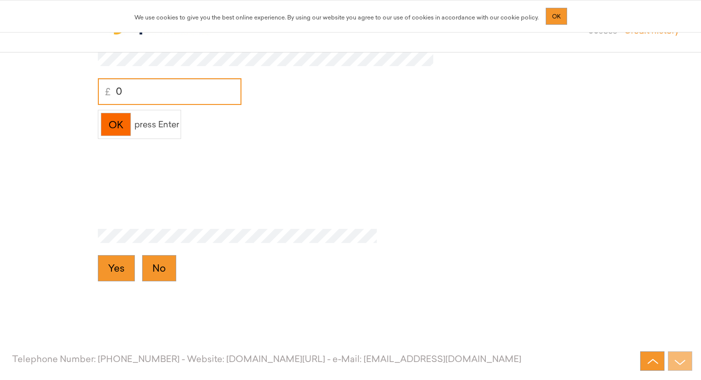
scroll to position [7219, 0]
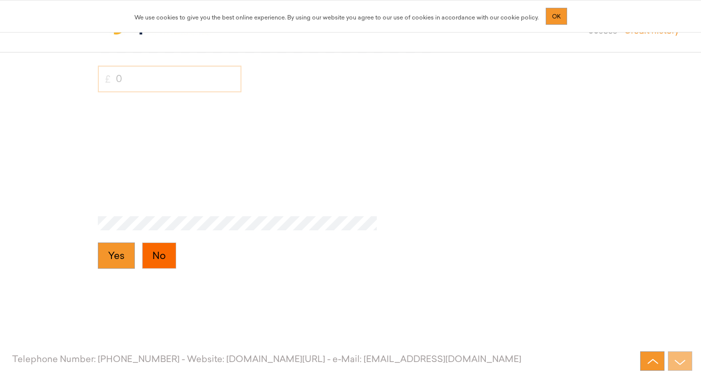
click at [152, 257] on button "No" at bounding box center [159, 256] width 34 height 27
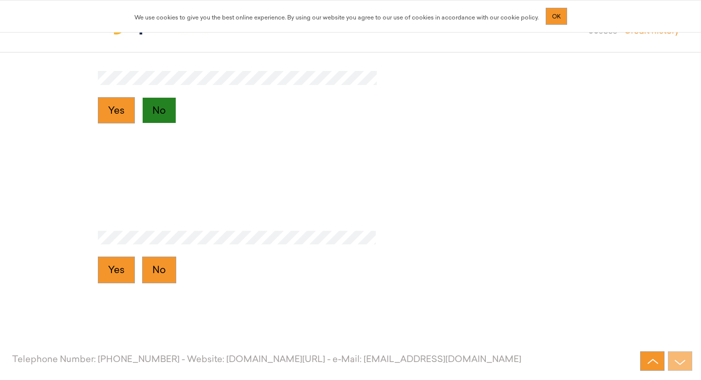
scroll to position [7378, 0]
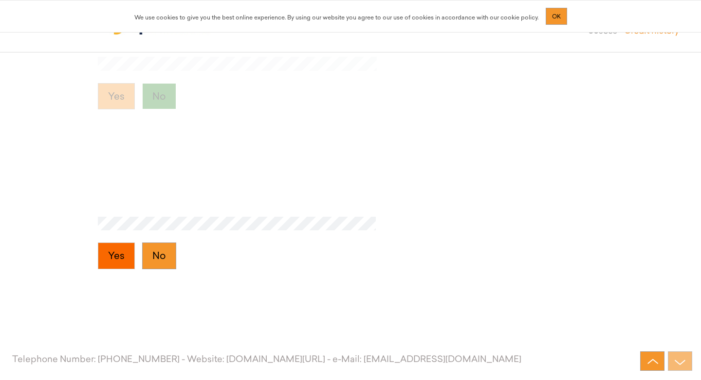
click at [117, 253] on button "Yes" at bounding box center [116, 256] width 37 height 27
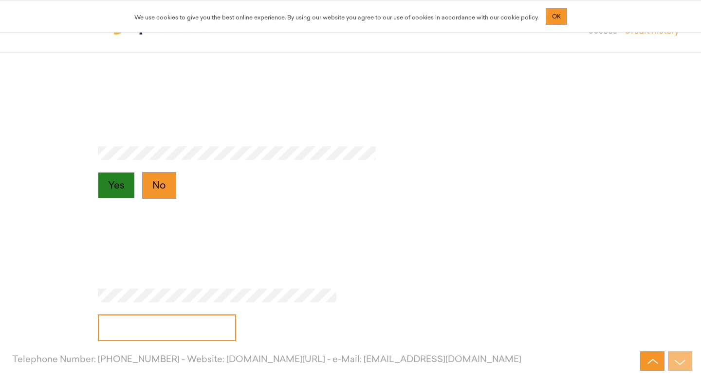
scroll to position [7538, 0]
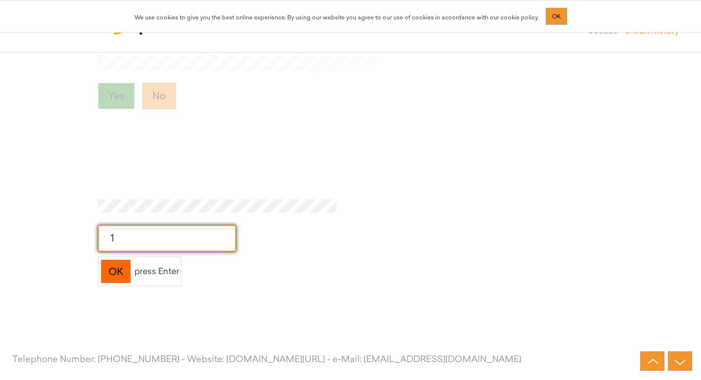
type input "1"
click at [122, 277] on div "OK" at bounding box center [116, 272] width 30 height 24
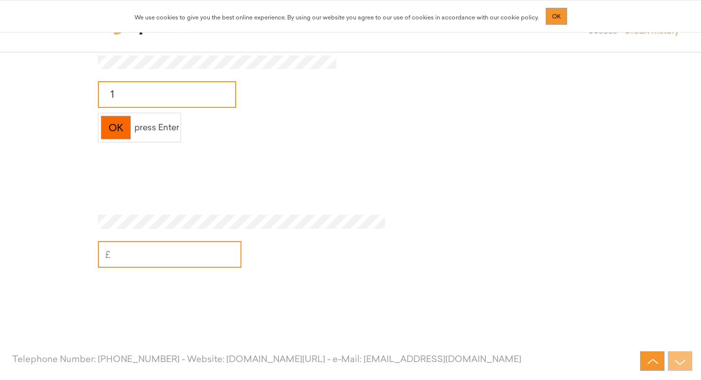
scroll to position [7698, 0]
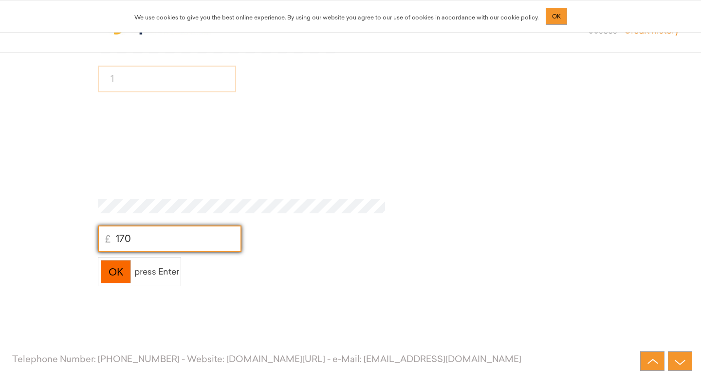
type input "170"
click at [126, 264] on div "OK" at bounding box center [116, 272] width 30 height 24
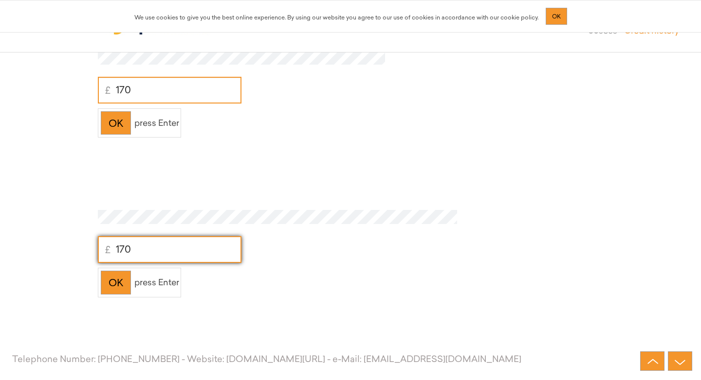
scroll to position [7852, 0]
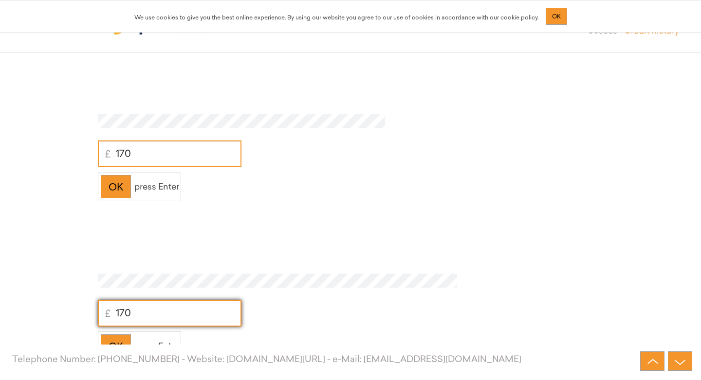
type input "170"
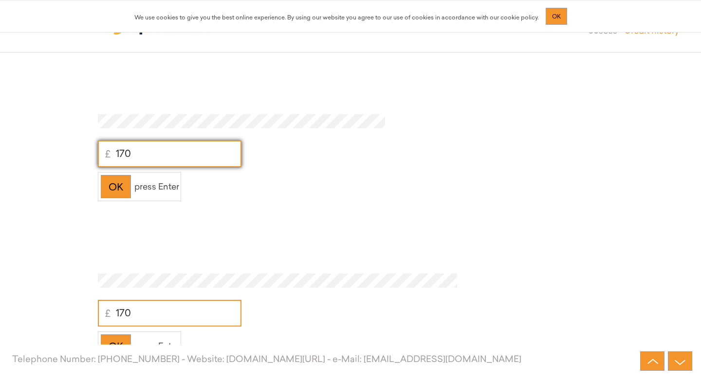
click at [145, 156] on input "170" at bounding box center [170, 154] width 144 height 27
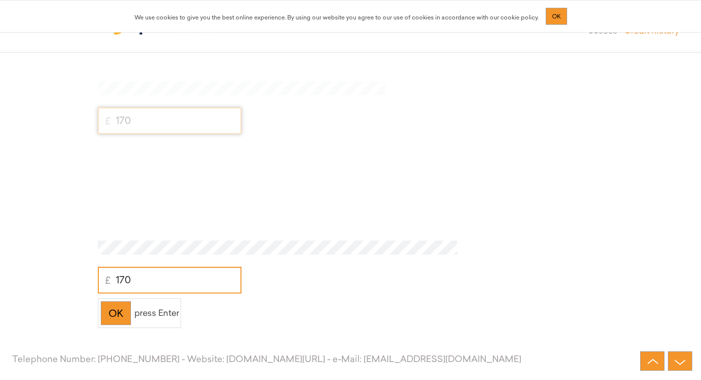
scroll to position [7816, 0]
type input "12,040"
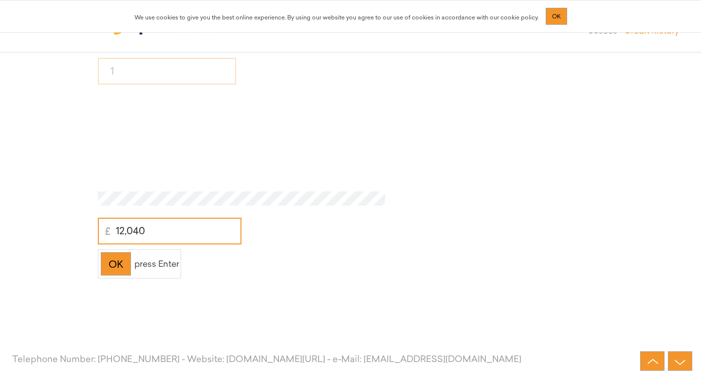
scroll to position [7698, 0]
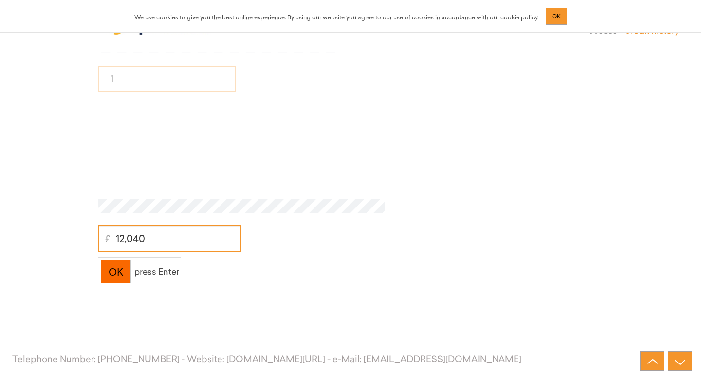
click at [114, 278] on div "OK" at bounding box center [116, 272] width 30 height 24
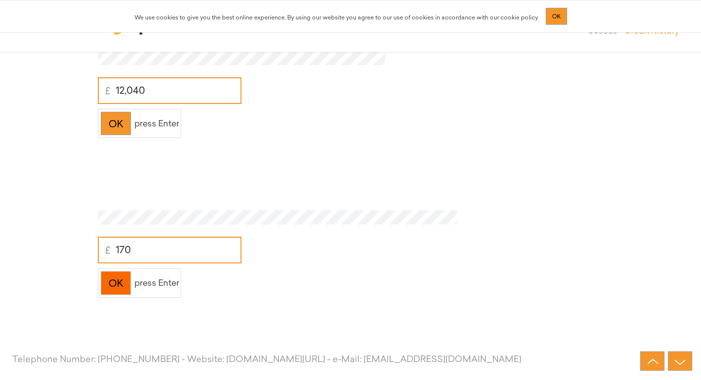
scroll to position [7857, 0]
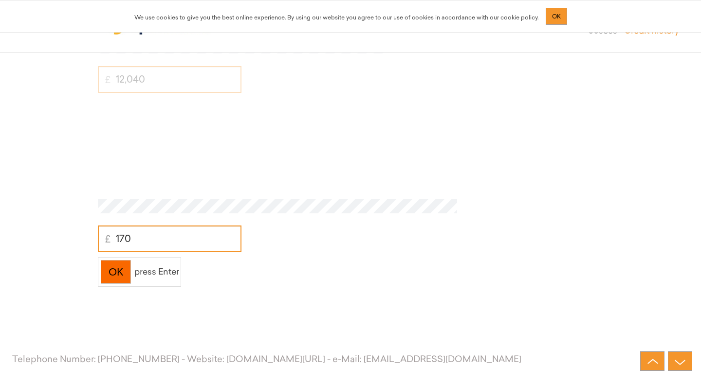
click at [124, 275] on div "OK" at bounding box center [116, 272] width 30 height 24
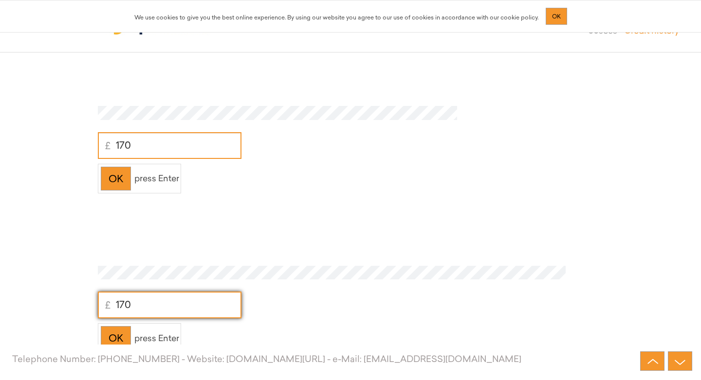
scroll to position [8052, 0]
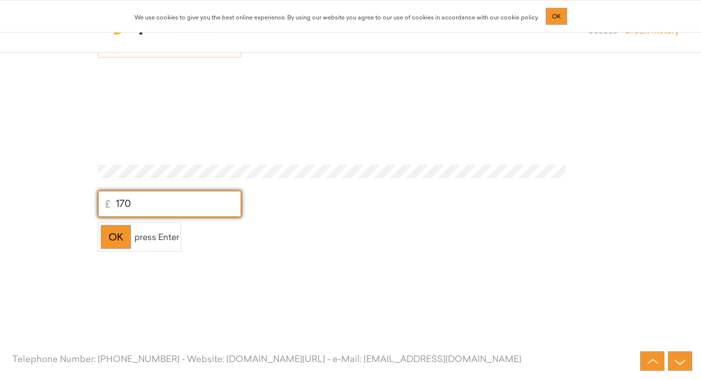
type input "170"
click at [132, 241] on div "OK press Enter" at bounding box center [139, 237] width 83 height 30
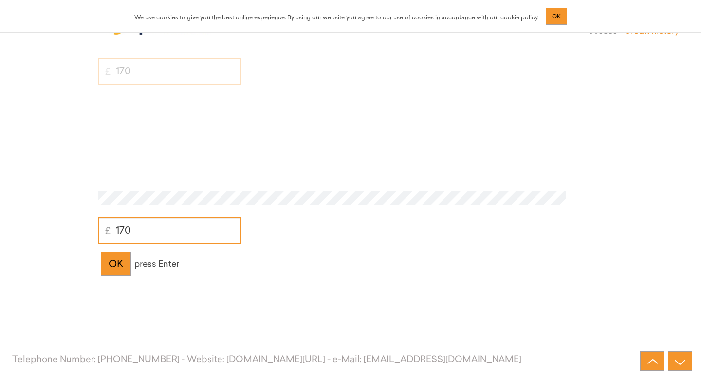
scroll to position [8017, 0]
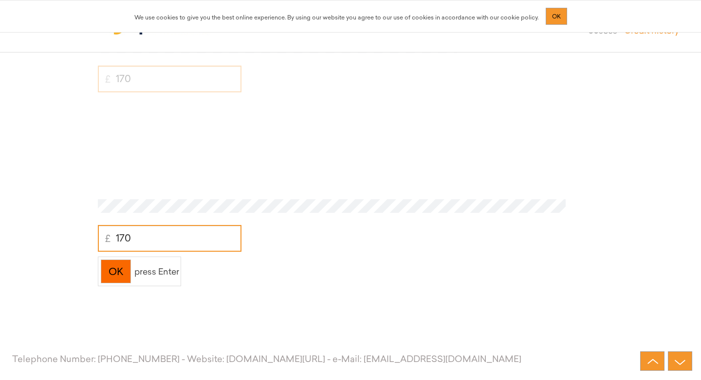
click at [115, 261] on div "OK" at bounding box center [116, 272] width 30 height 24
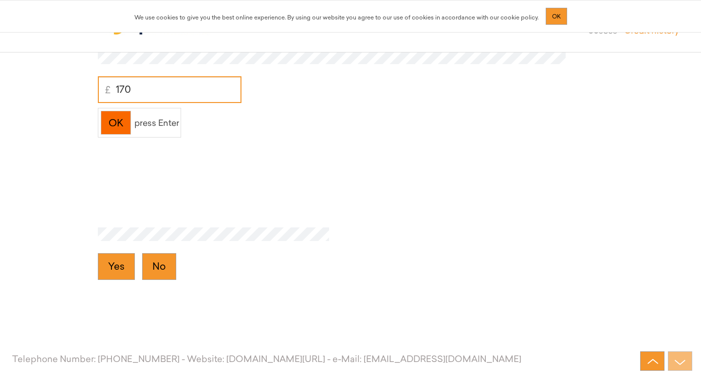
scroll to position [8177, 0]
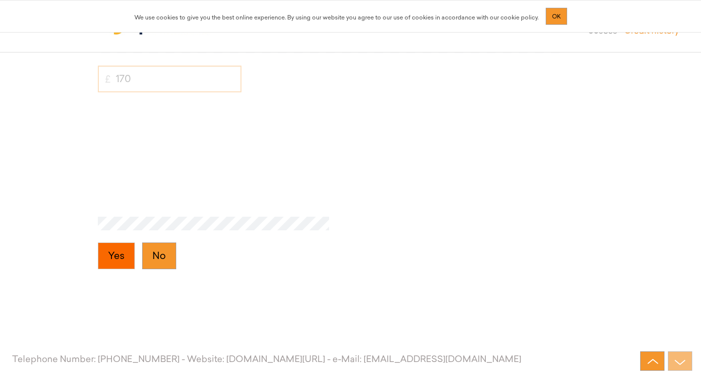
click at [117, 252] on button "Yes" at bounding box center [116, 256] width 37 height 27
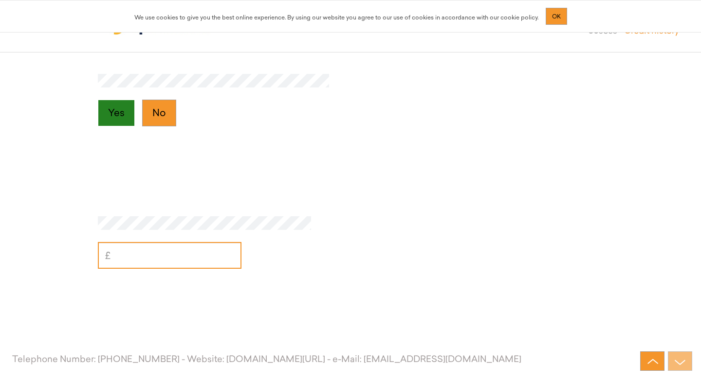
scroll to position [8337, 0]
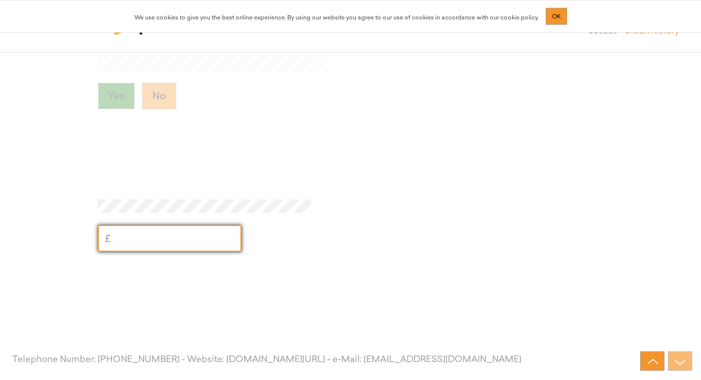
click at [139, 244] on input "text" at bounding box center [170, 238] width 144 height 27
type input "0"
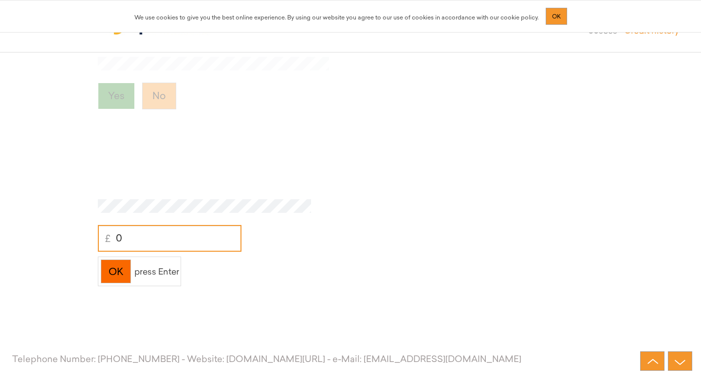
click at [113, 270] on div "OK" at bounding box center [116, 272] width 30 height 24
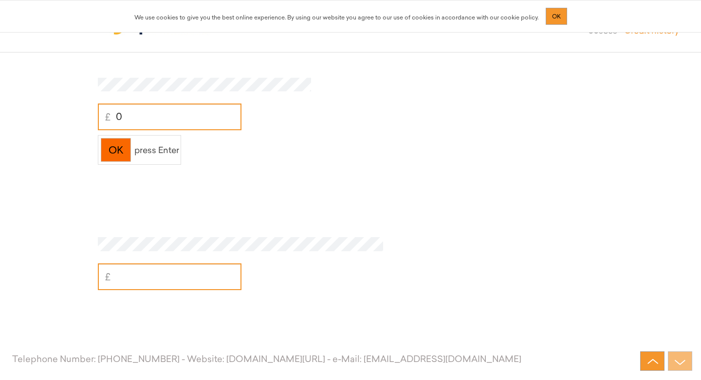
scroll to position [8497, 0]
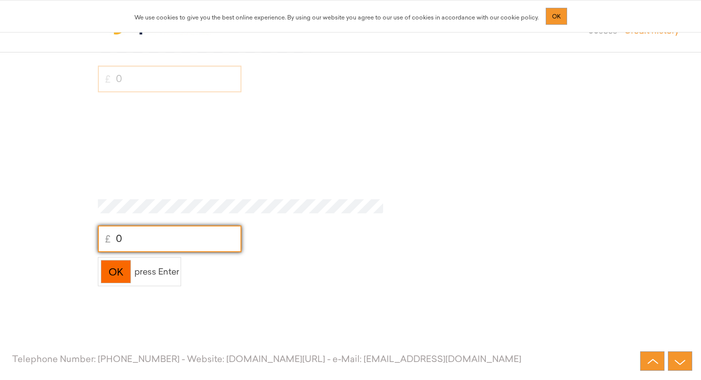
type input "0"
click at [106, 267] on div "OK" at bounding box center [116, 272] width 30 height 24
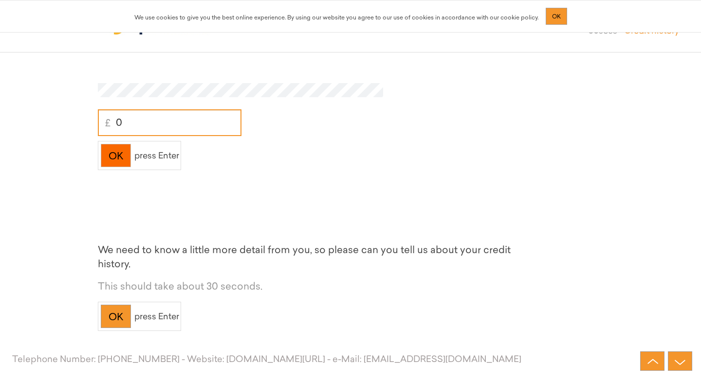
scroll to position [8657, 0]
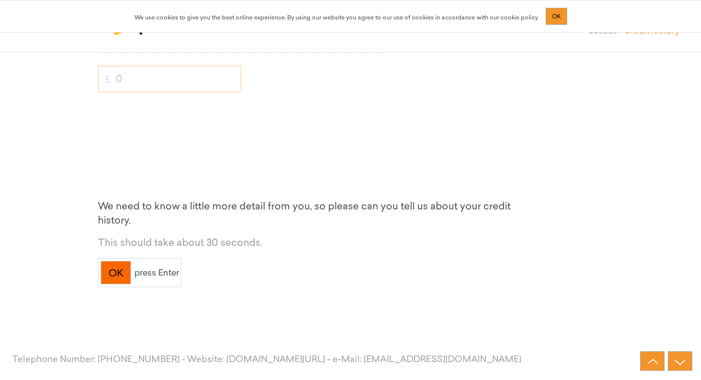
click at [113, 275] on div "OK" at bounding box center [116, 273] width 30 height 24
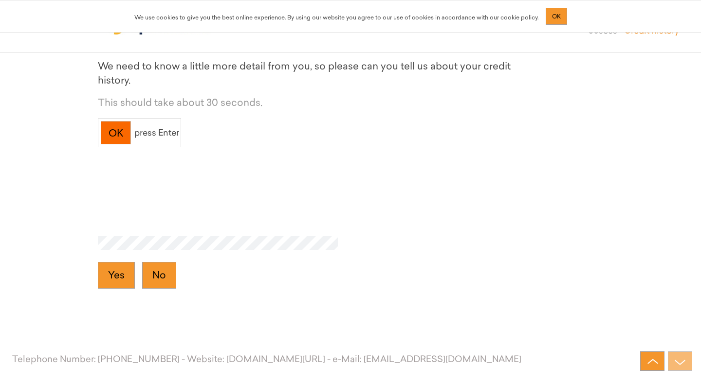
scroll to position [8816, 0]
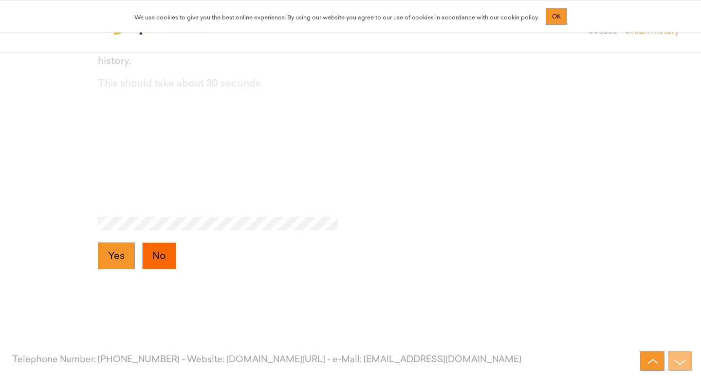
click at [151, 261] on button "No" at bounding box center [159, 256] width 34 height 27
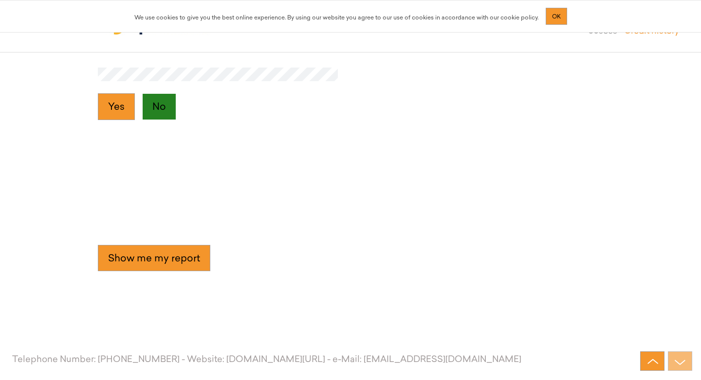
scroll to position [8966, 0]
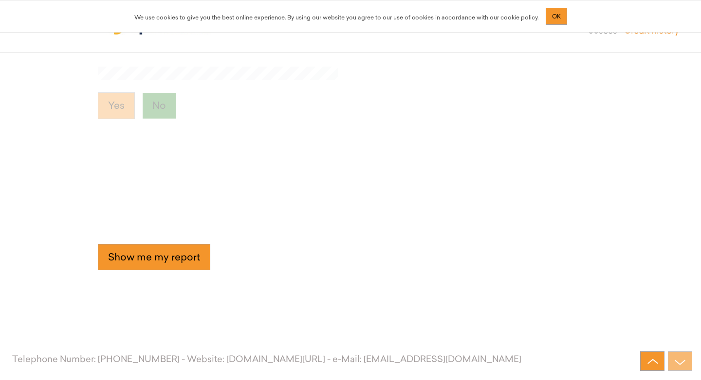
click at [151, 261] on button "Show me my report" at bounding box center [154, 257] width 112 height 27
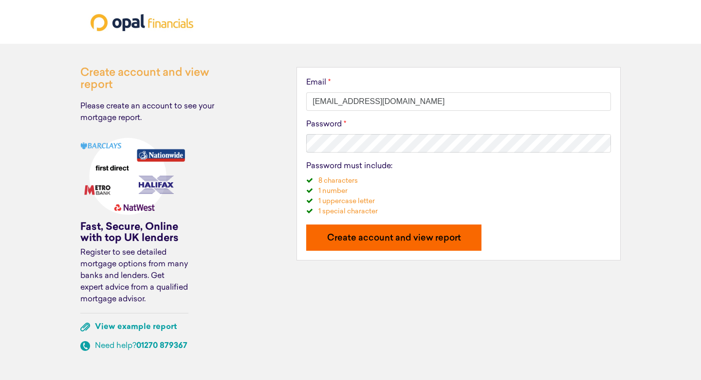
click at [370, 242] on p "Create account and view report" at bounding box center [394, 238] width 156 height 9
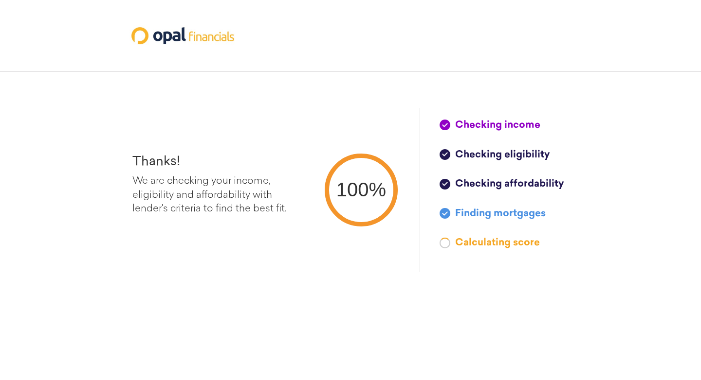
click at [415, 197] on div "Thanks! We are checking your income, eligibility and affordability with lender'…" at bounding box center [350, 190] width 457 height 164
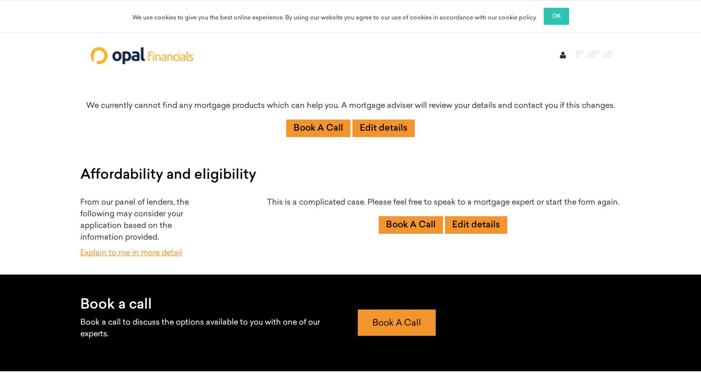
click at [144, 252] on link "Explain to me in more detail" at bounding box center [131, 254] width 102 height 8
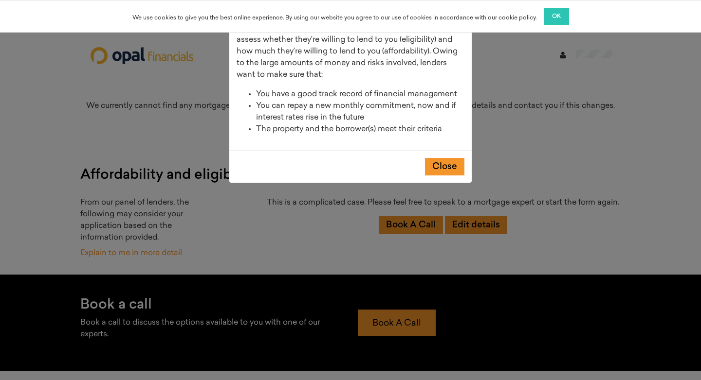
click at [286, 248] on div "Mortgage lenders go through a very detailed process to assess whether they’re w…" at bounding box center [350, 190] width 701 height 380
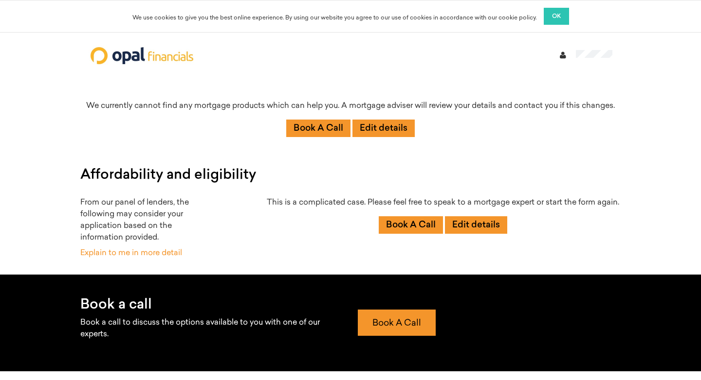
click at [557, 16] on span "OK" at bounding box center [556, 17] width 9 height 6
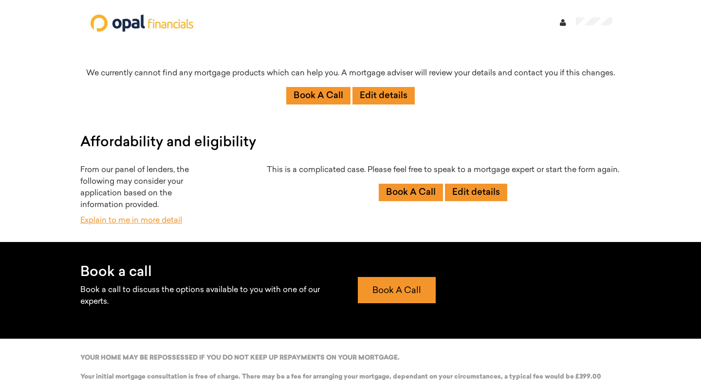
click at [148, 221] on link "Explain to me in more detail" at bounding box center [131, 221] width 102 height 8
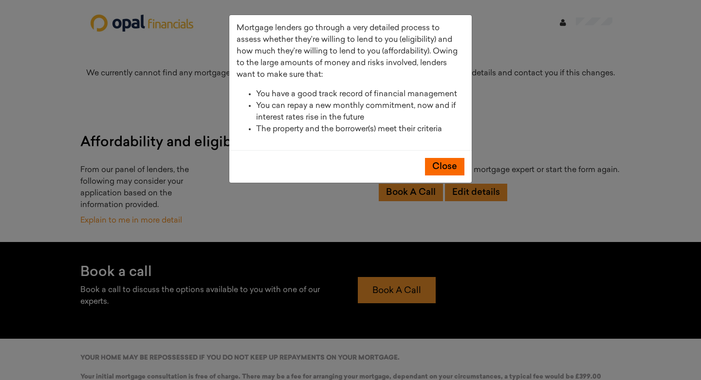
click at [436, 169] on button "Close" at bounding box center [444, 167] width 39 height 18
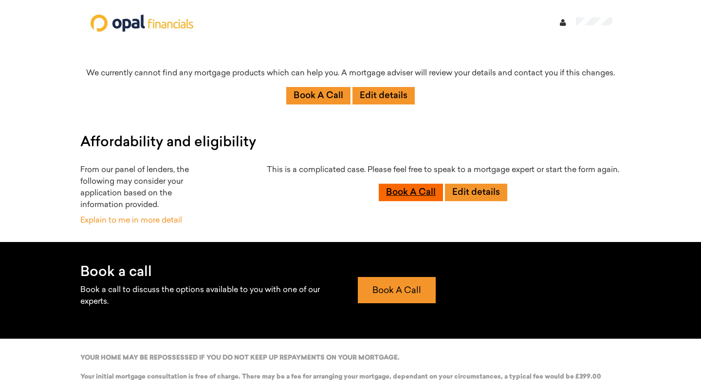
click at [415, 200] on link "Book A Call" at bounding box center [410, 193] width 64 height 18
